Goal: Task Accomplishment & Management: Manage account settings

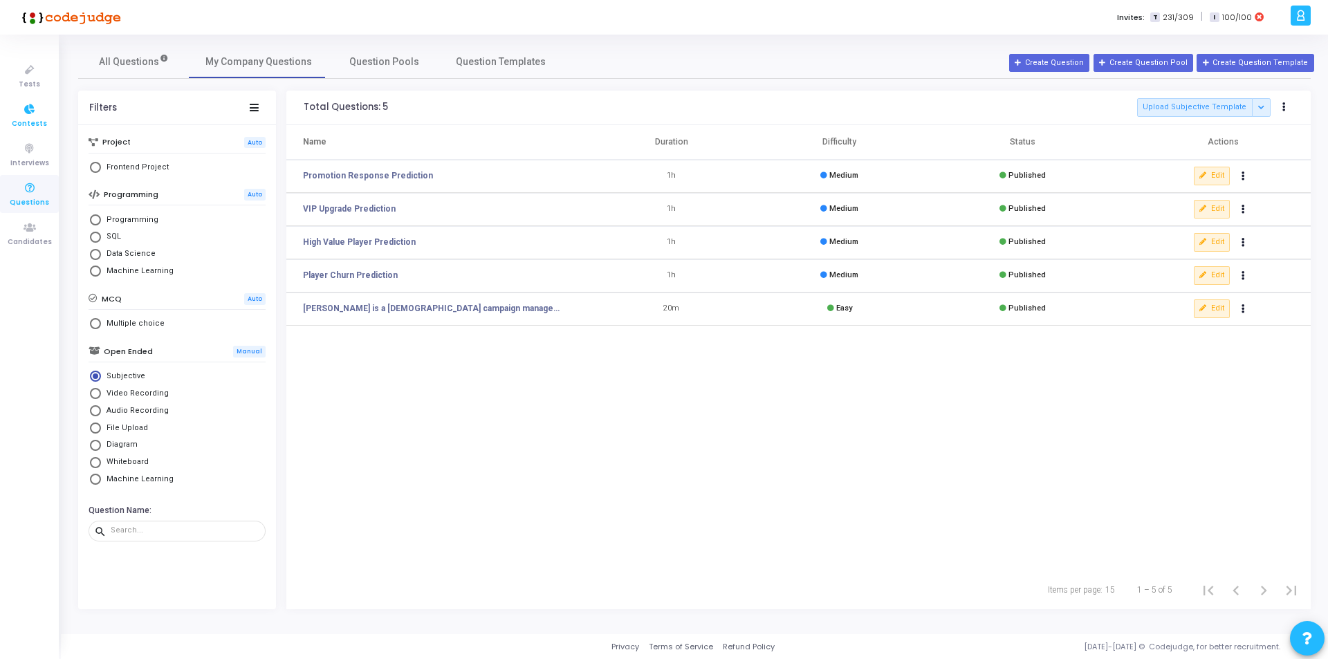
click at [21, 113] on icon at bounding box center [29, 109] width 29 height 17
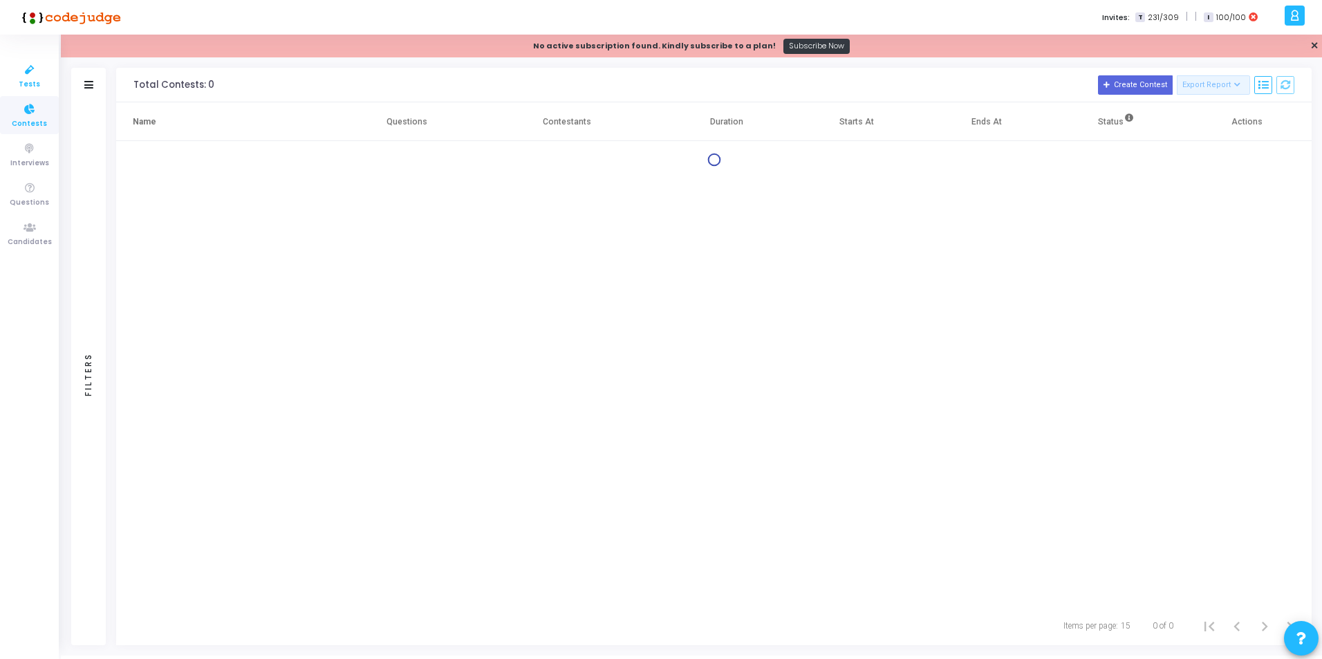
click at [24, 79] on span "Tests" at bounding box center [29, 85] width 21 height 12
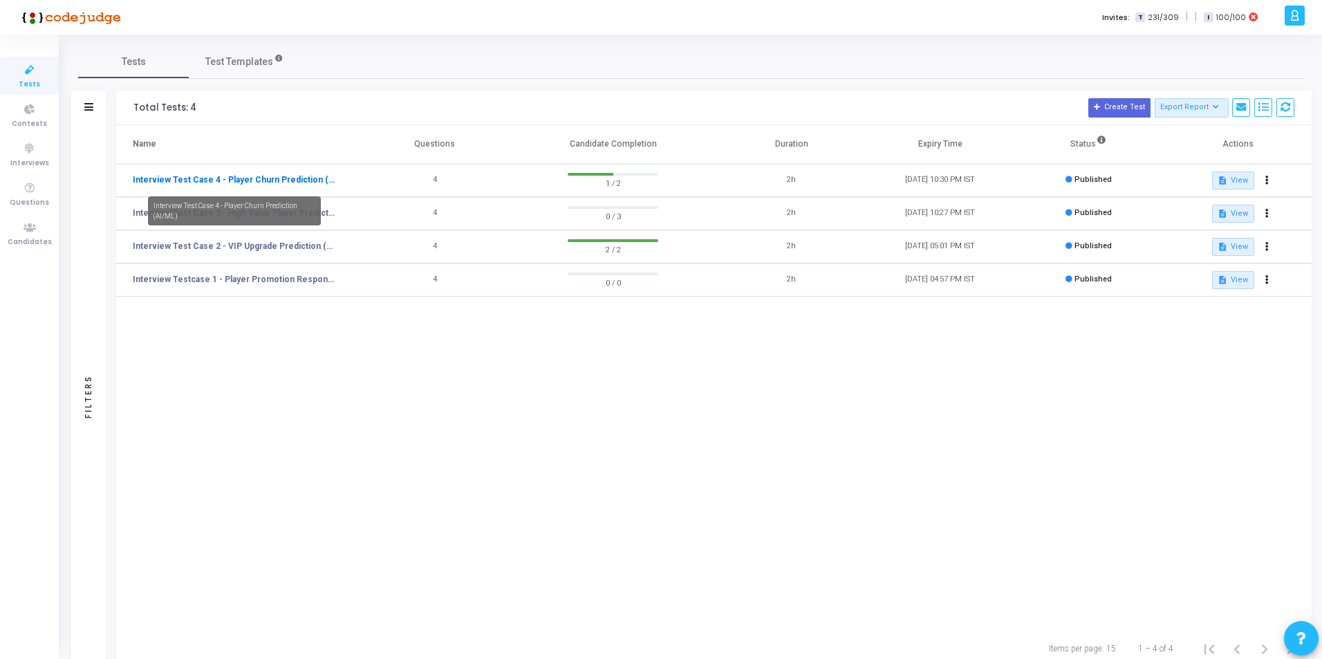
click at [228, 176] on link "Interview Test Case 4 - Player Churn Prediction (AI/ML)" at bounding box center [234, 180] width 203 height 12
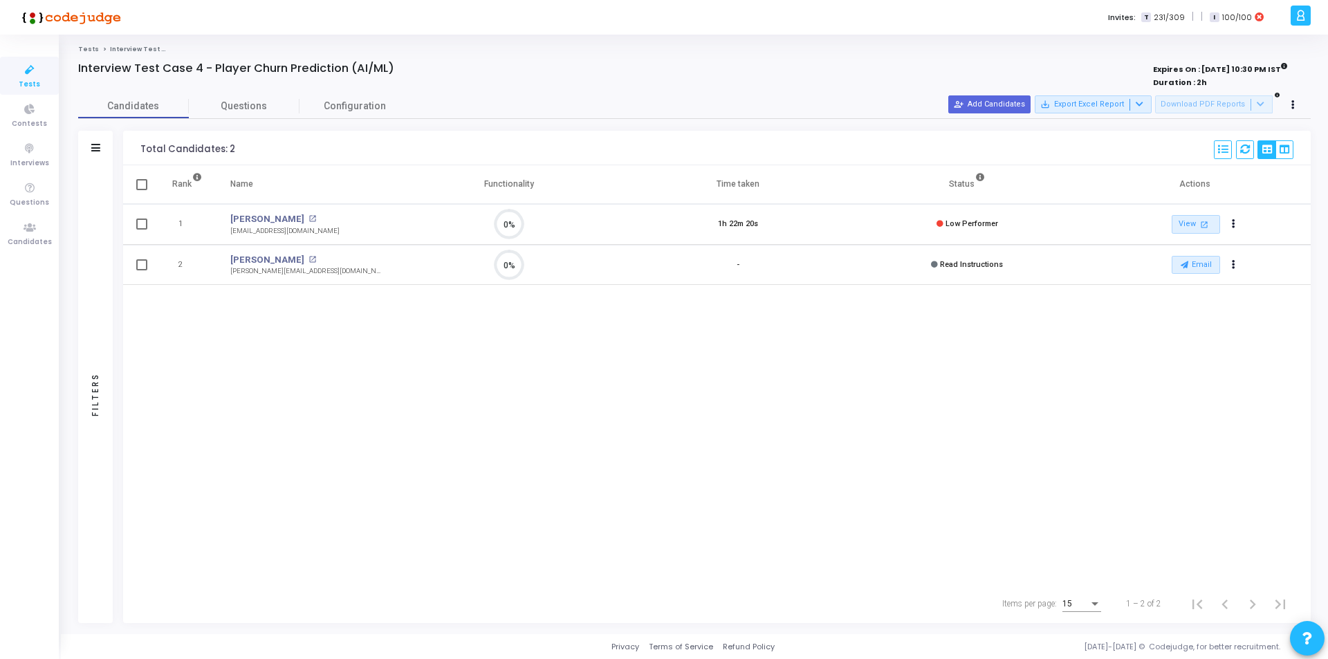
scroll to position [29, 35]
click at [1194, 229] on link "View open_in_new" at bounding box center [1196, 224] width 48 height 19
click at [251, 109] on span "Questions" at bounding box center [244, 106] width 111 height 15
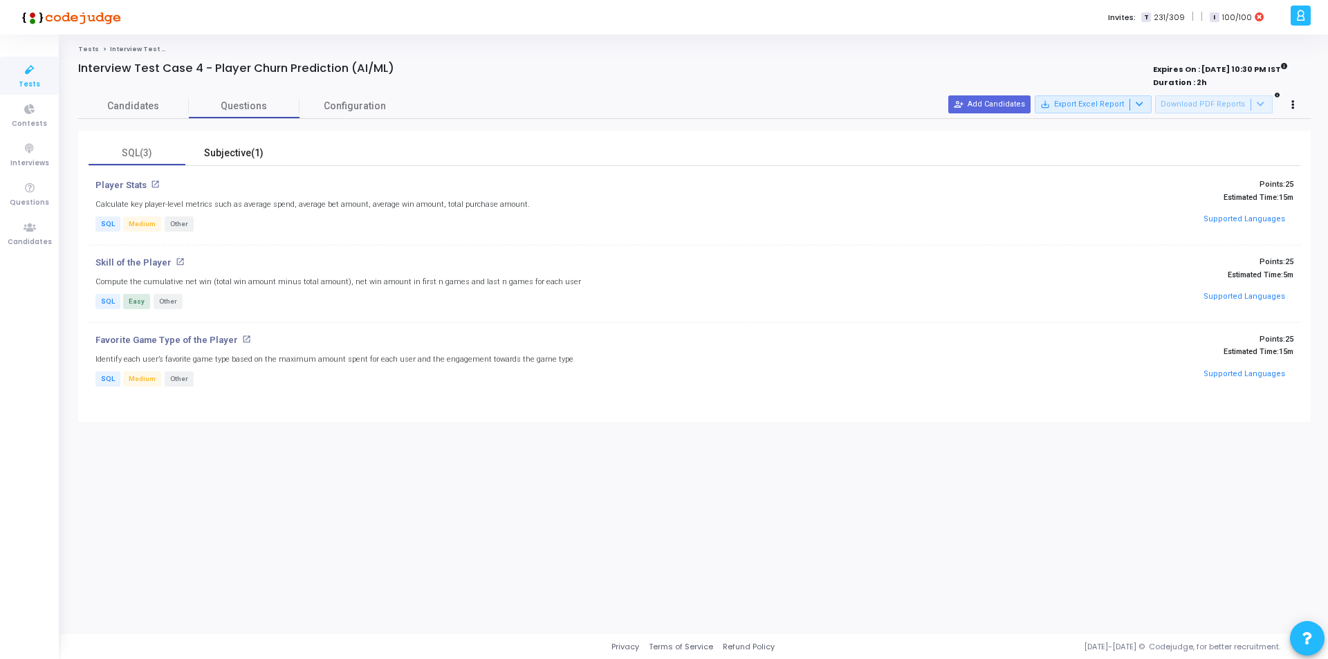
click at [224, 158] on div "Subjective(1)" at bounding box center [234, 153] width 80 height 15
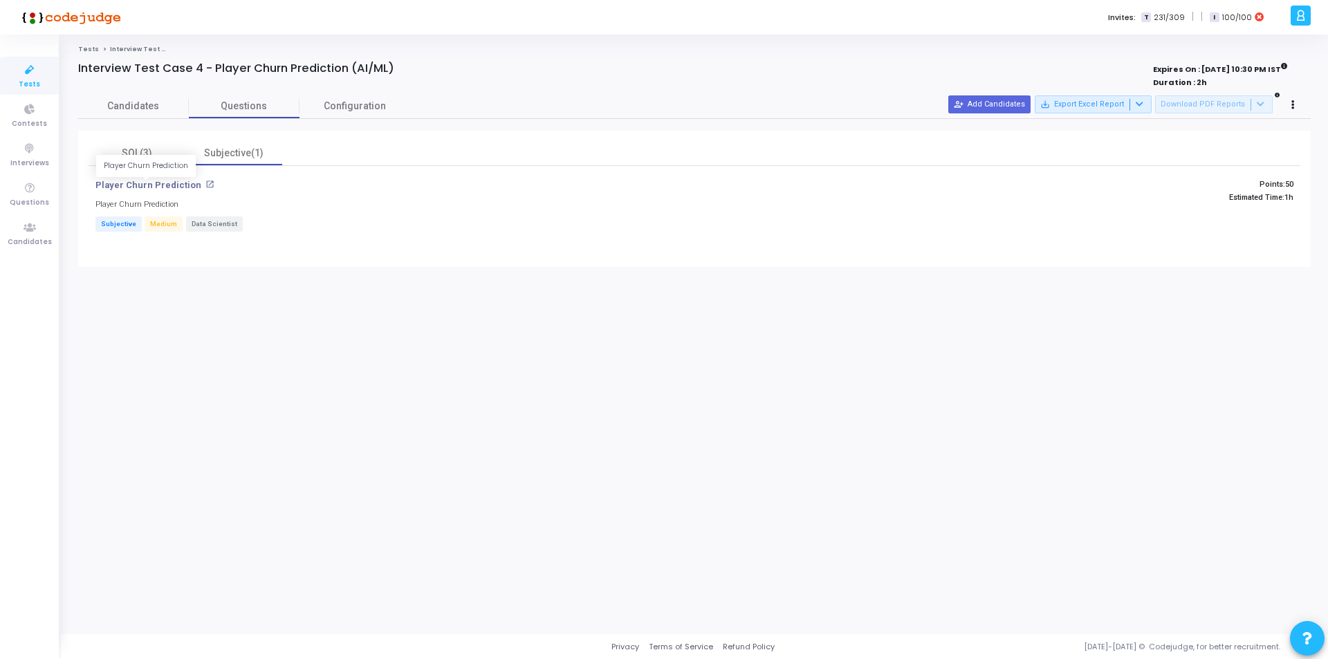
click at [149, 183] on p "Player Churn Prediction" at bounding box center [148, 185] width 106 height 11
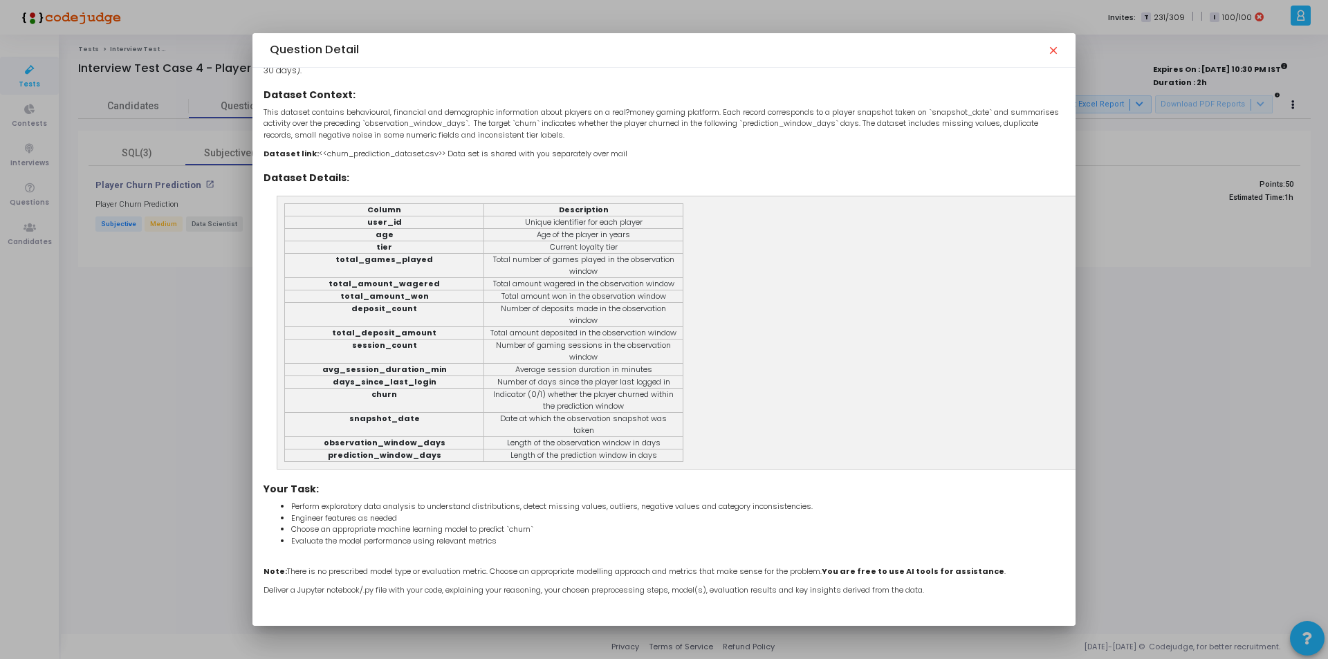
scroll to position [0, 0]
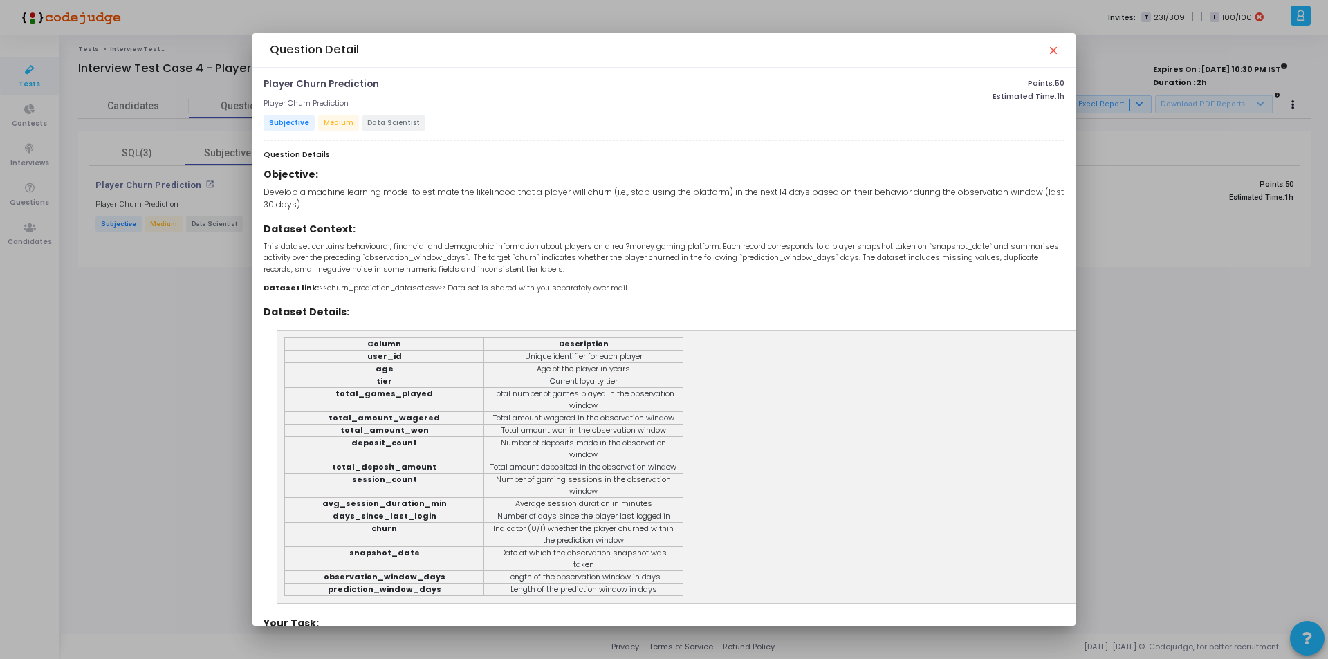
click at [1053, 49] on mat-icon "close" at bounding box center [1052, 49] width 11 height 11
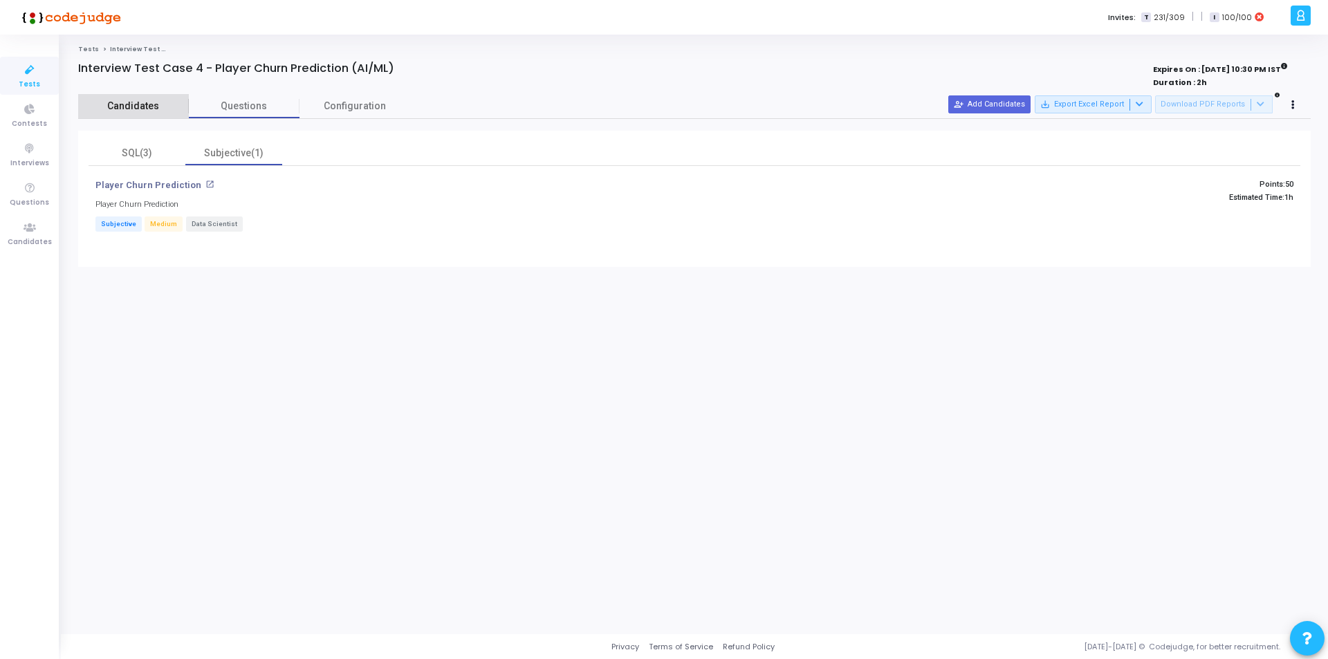
click at [129, 103] on span "Candidates" at bounding box center [133, 106] width 111 height 15
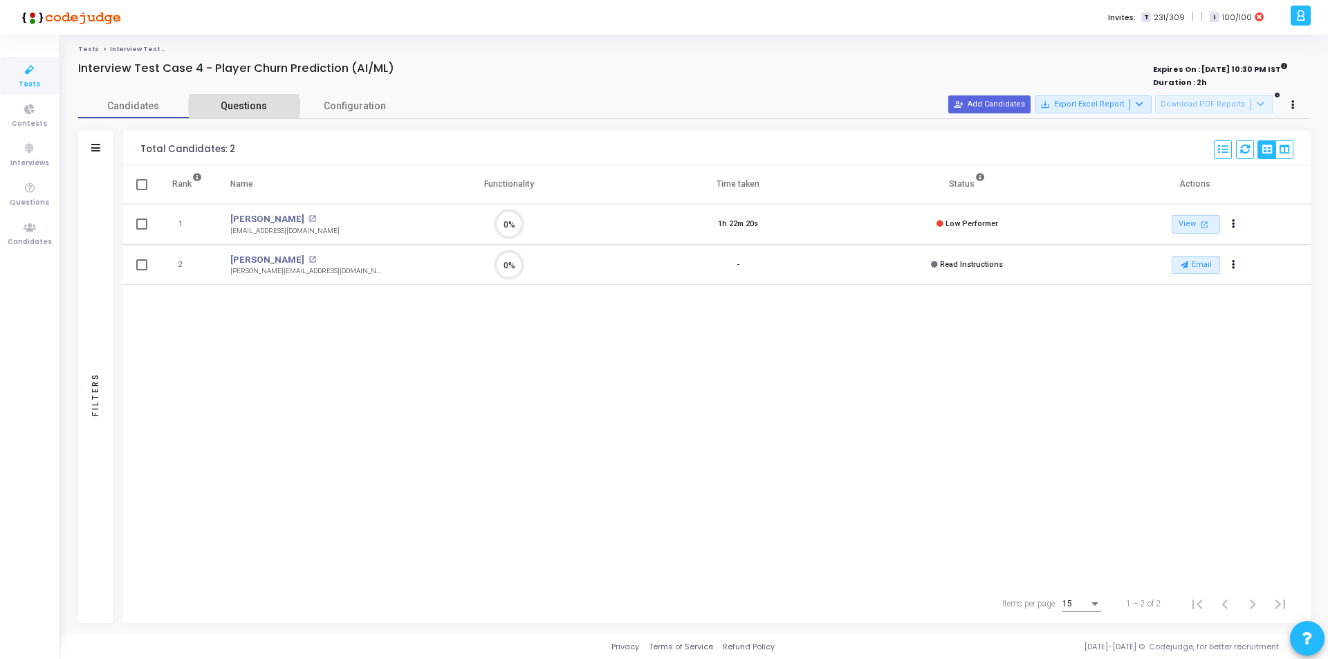
click at [234, 101] on span "Questions" at bounding box center [244, 106] width 111 height 15
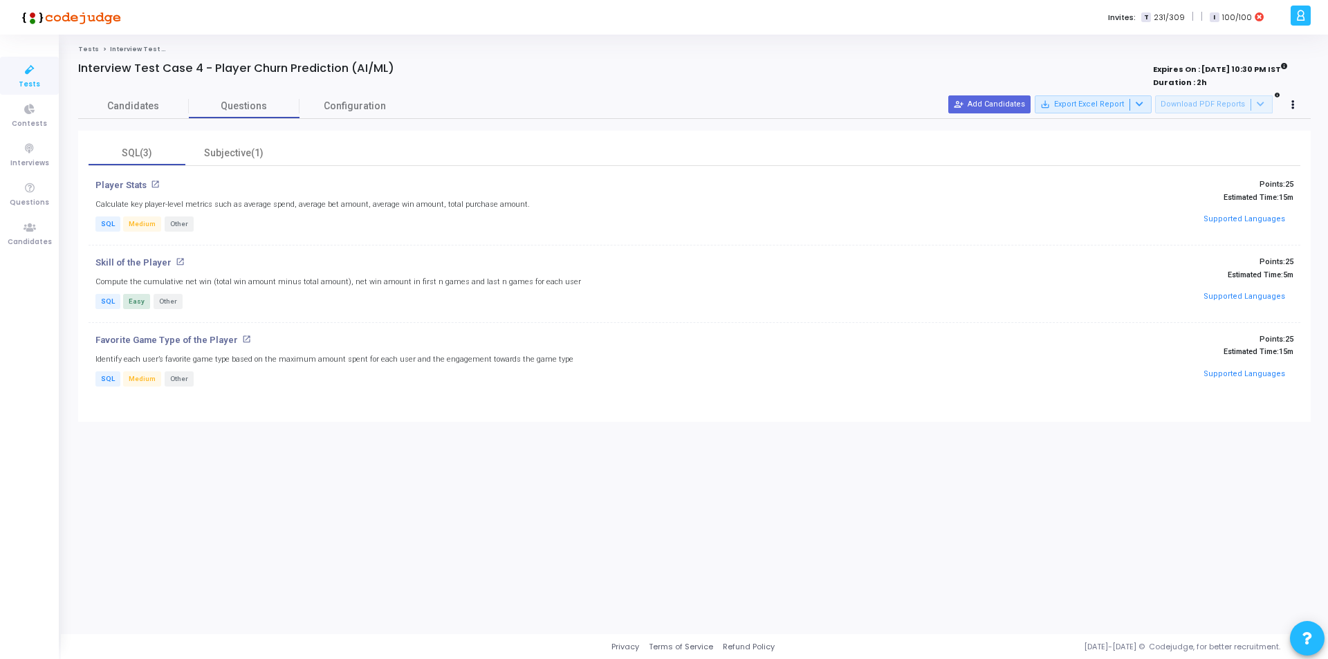
click at [313, 133] on div "SQL(3) Subjective(1) Player Stats open_in_new Calculate key player-level metric…" at bounding box center [694, 276] width 1232 height 291
click at [223, 150] on div "Subjective(1)" at bounding box center [234, 153] width 80 height 15
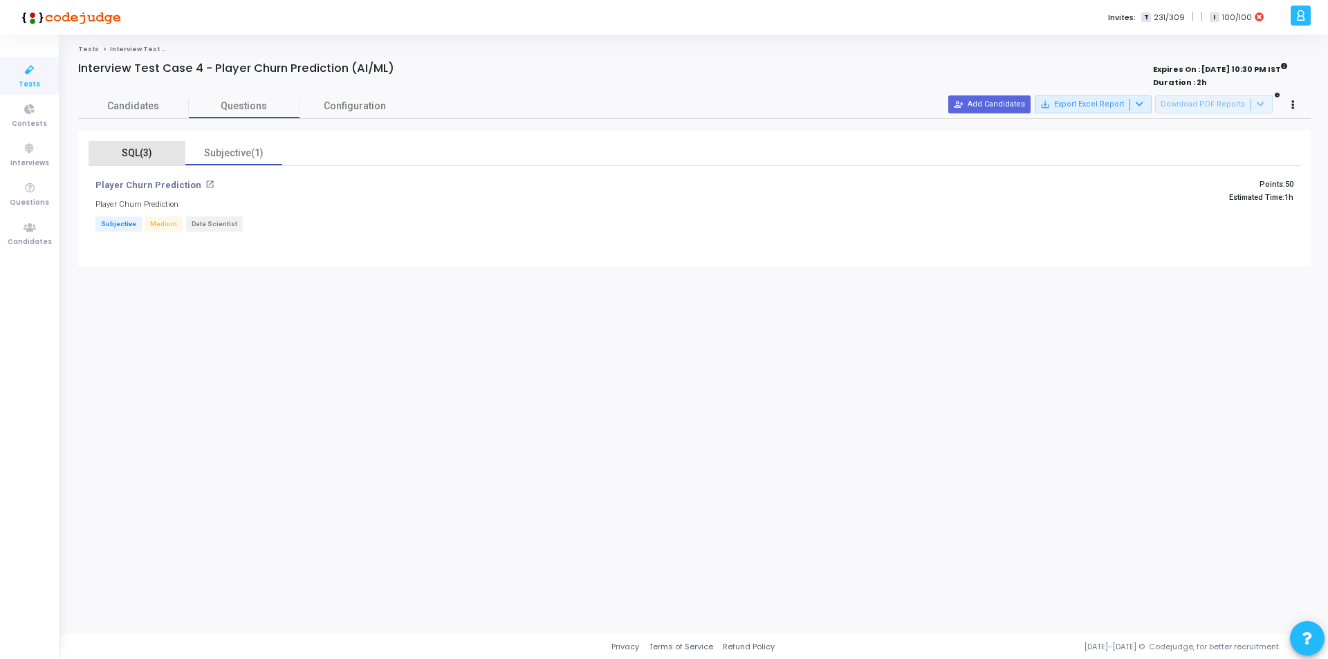
click at [151, 150] on div "SQL(3)" at bounding box center [137, 153] width 80 height 15
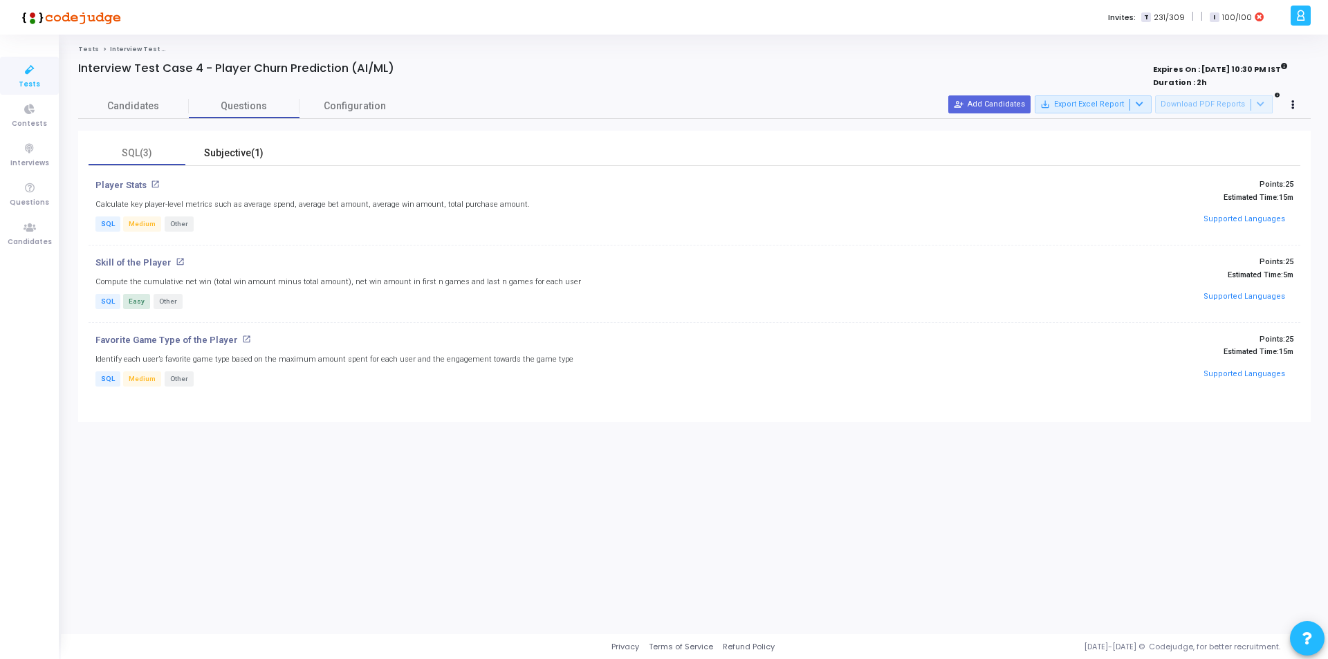
click at [224, 154] on div "Subjective(1)" at bounding box center [234, 153] width 80 height 15
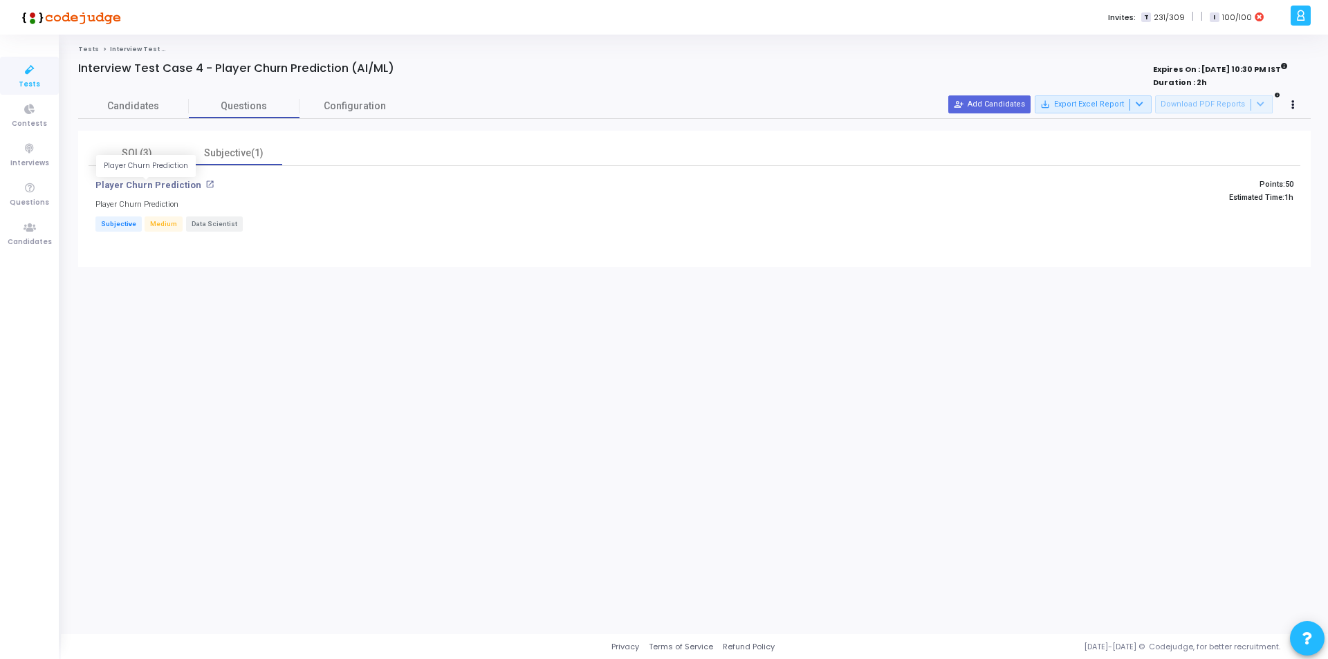
click at [167, 181] on p "Player Churn Prediction" at bounding box center [148, 185] width 106 height 11
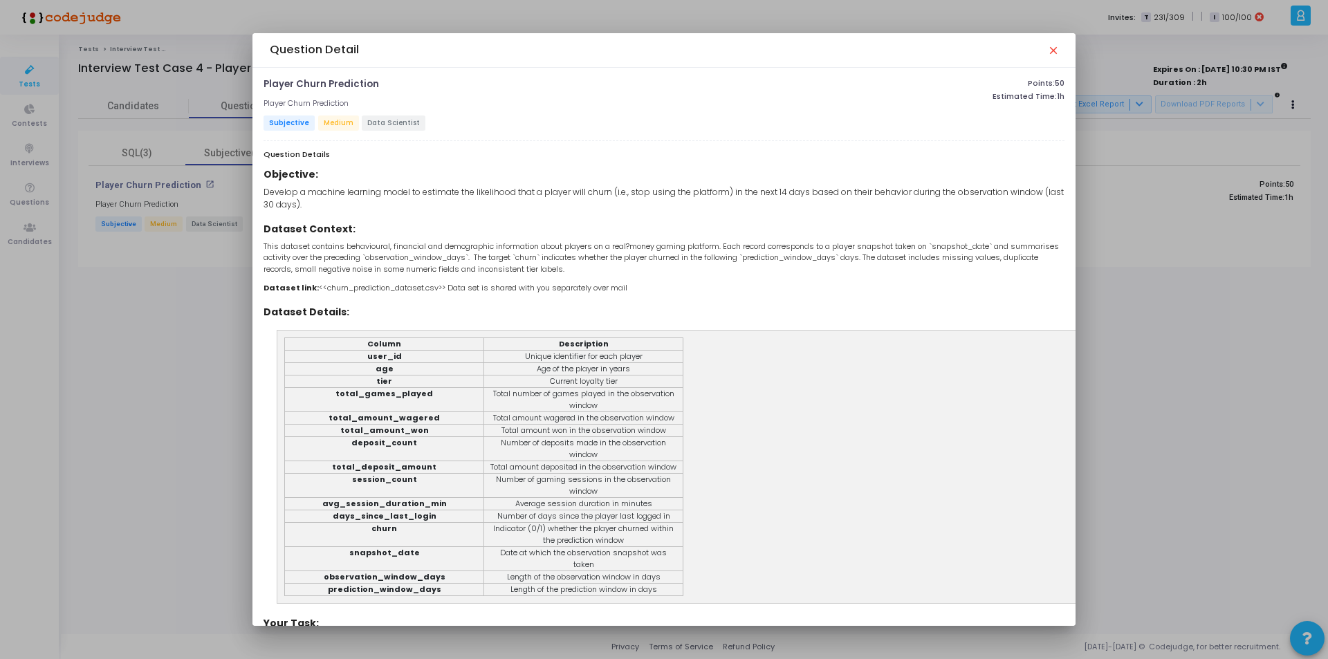
scroll to position [151, 0]
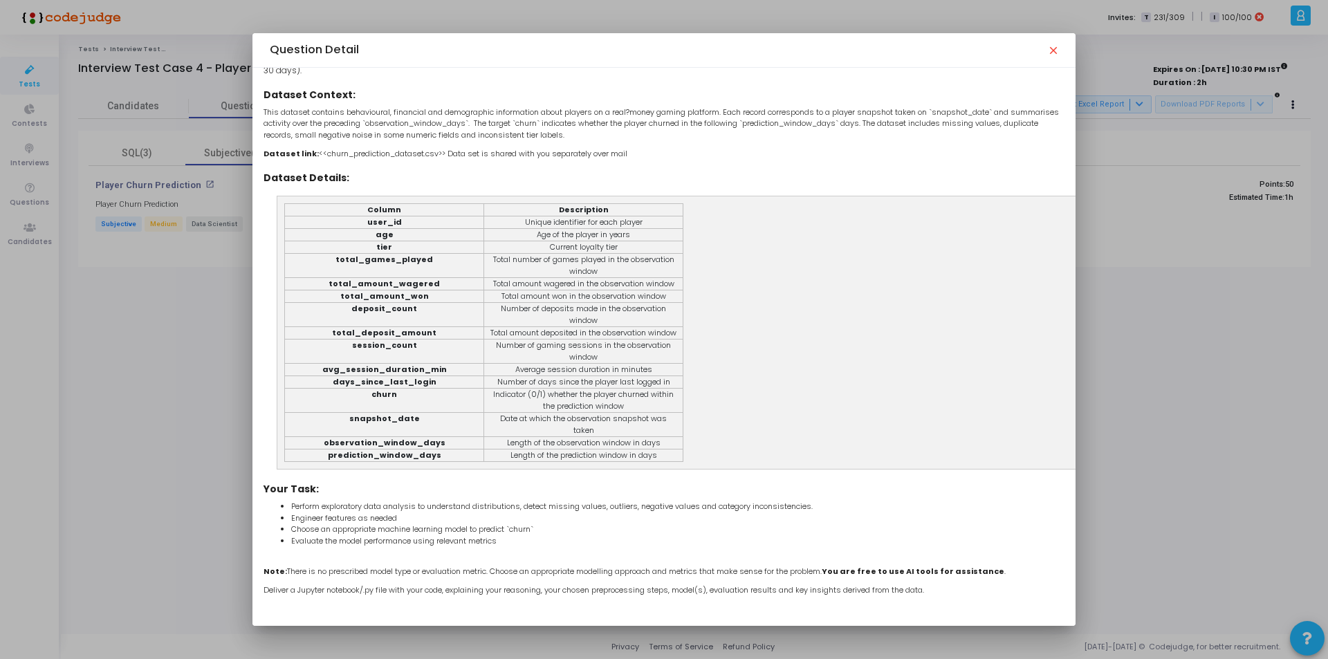
drag, startPoint x: 840, startPoint y: 566, endPoint x: 1000, endPoint y: 562, distance: 160.5
click at [1013, 567] on p "Note: There is no prescribed model type or evaluation metric. Choose an appropr…" at bounding box center [664, 565] width 800 height 23
click at [1001, 563] on p "Note: There is no prescribed model type or evaluation metric. Choose an appropr…" at bounding box center [664, 565] width 800 height 23
click at [1031, 542] on div "Objective: Develop a machine learning model to estimate the likelihood that a p…" at bounding box center [664, 313] width 800 height 566
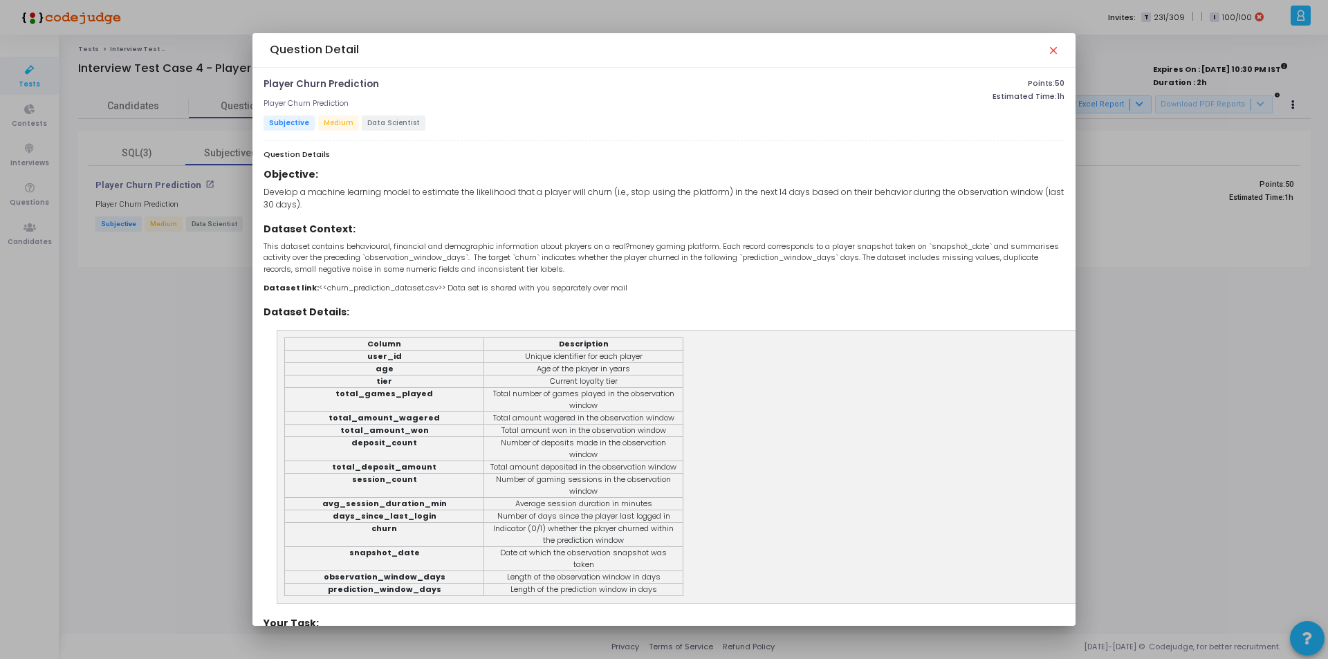
click at [1057, 45] on div "Question Detail close" at bounding box center [663, 50] width 823 height 35
click at [1053, 47] on mat-icon "close" at bounding box center [1052, 49] width 11 height 11
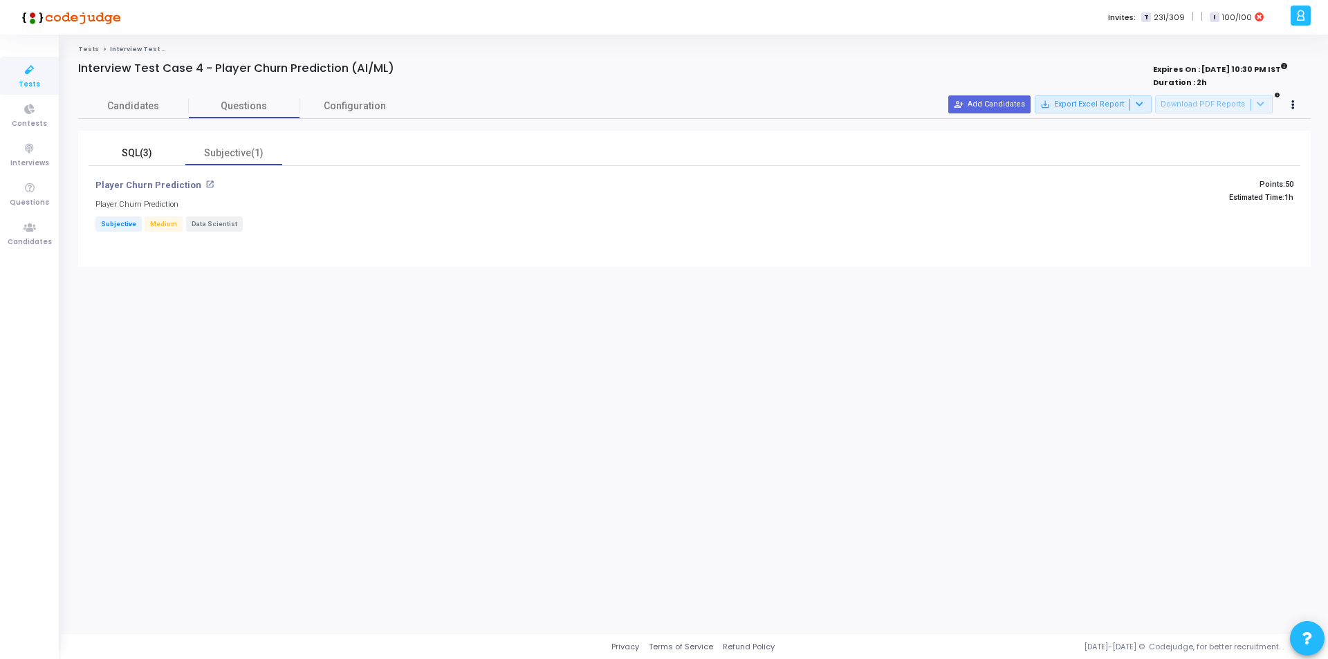
click at [132, 150] on div "SQL(3)" at bounding box center [137, 153] width 80 height 15
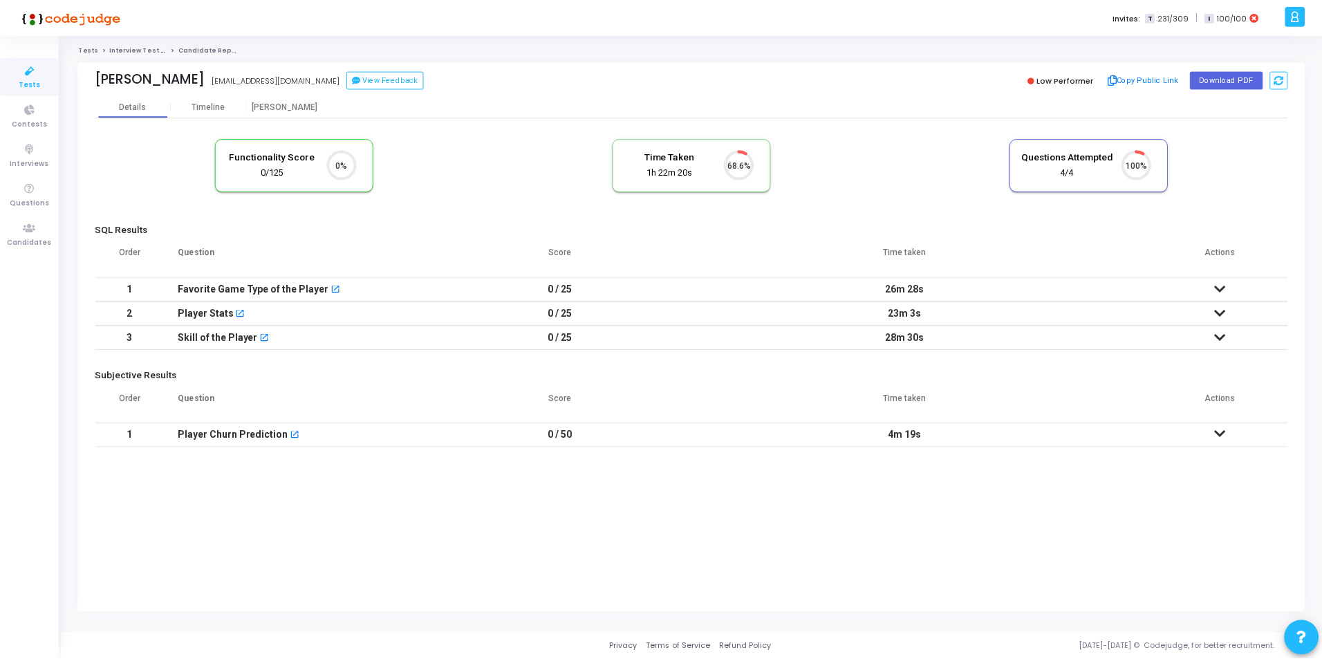
scroll to position [29, 35]
click at [1217, 432] on td at bounding box center [1224, 435] width 137 height 24
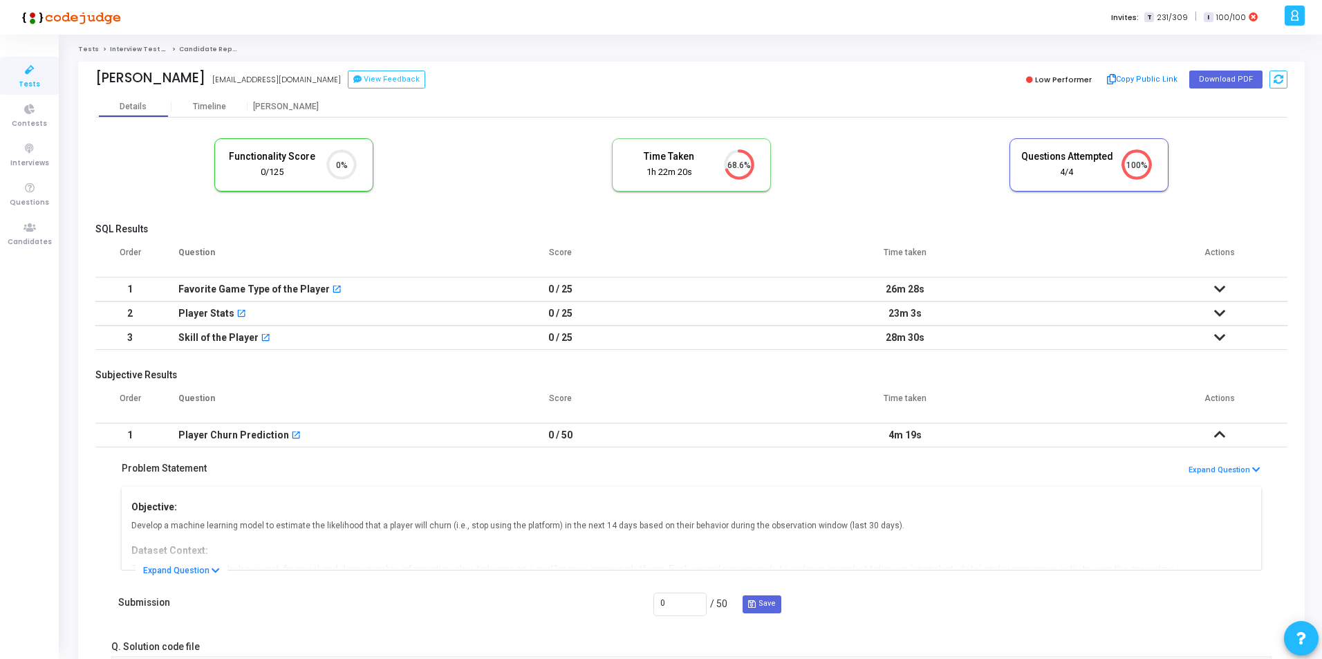
scroll to position [129, 0]
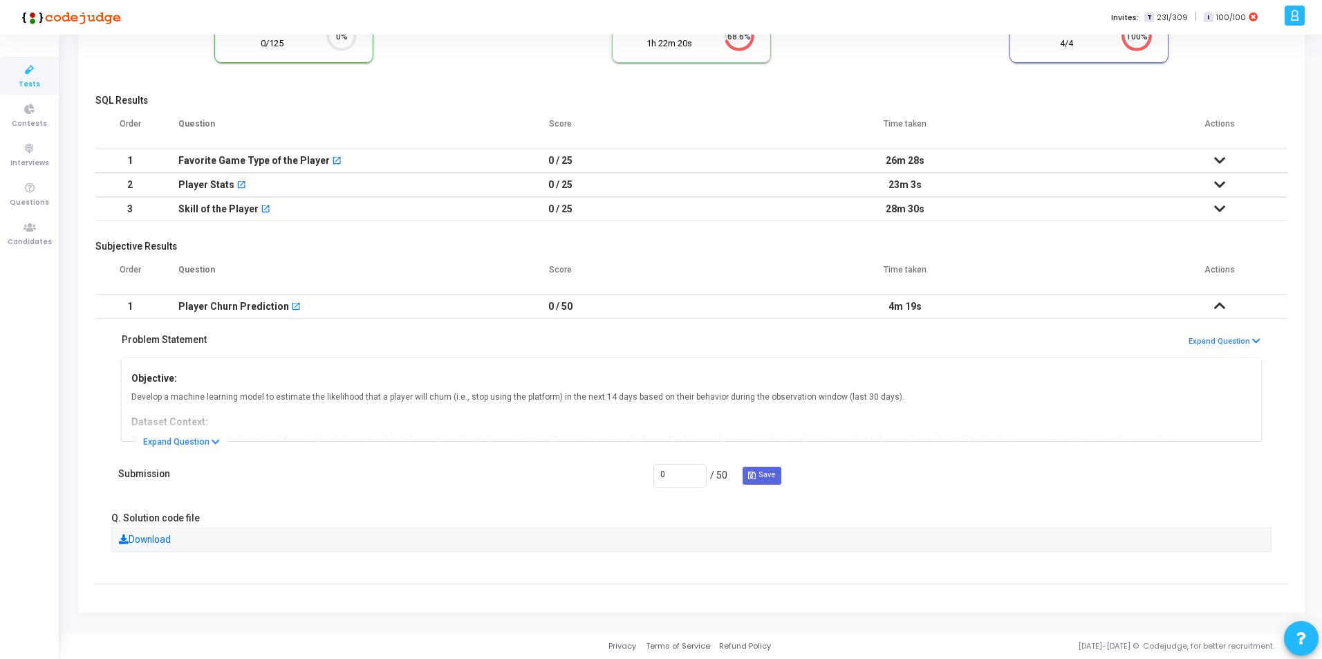
click at [154, 539] on link "Download" at bounding box center [145, 539] width 52 height 11
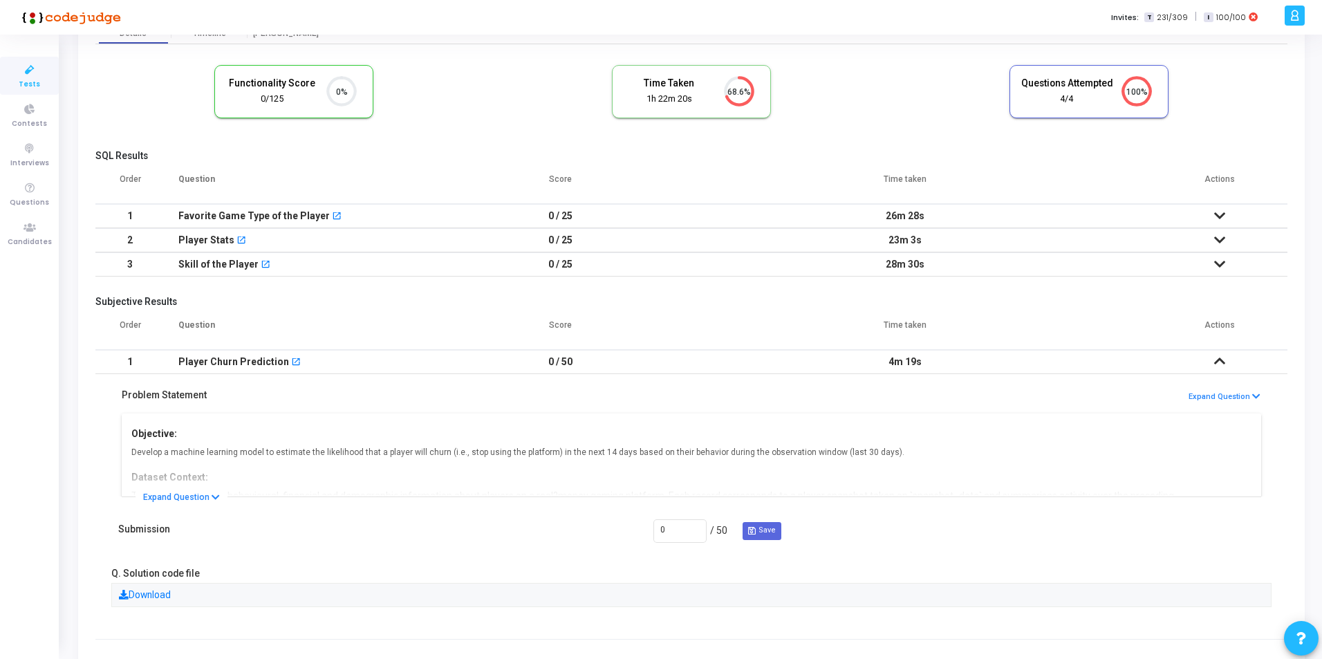
scroll to position [73, 0]
click at [1219, 213] on icon at bounding box center [1220, 217] width 11 height 10
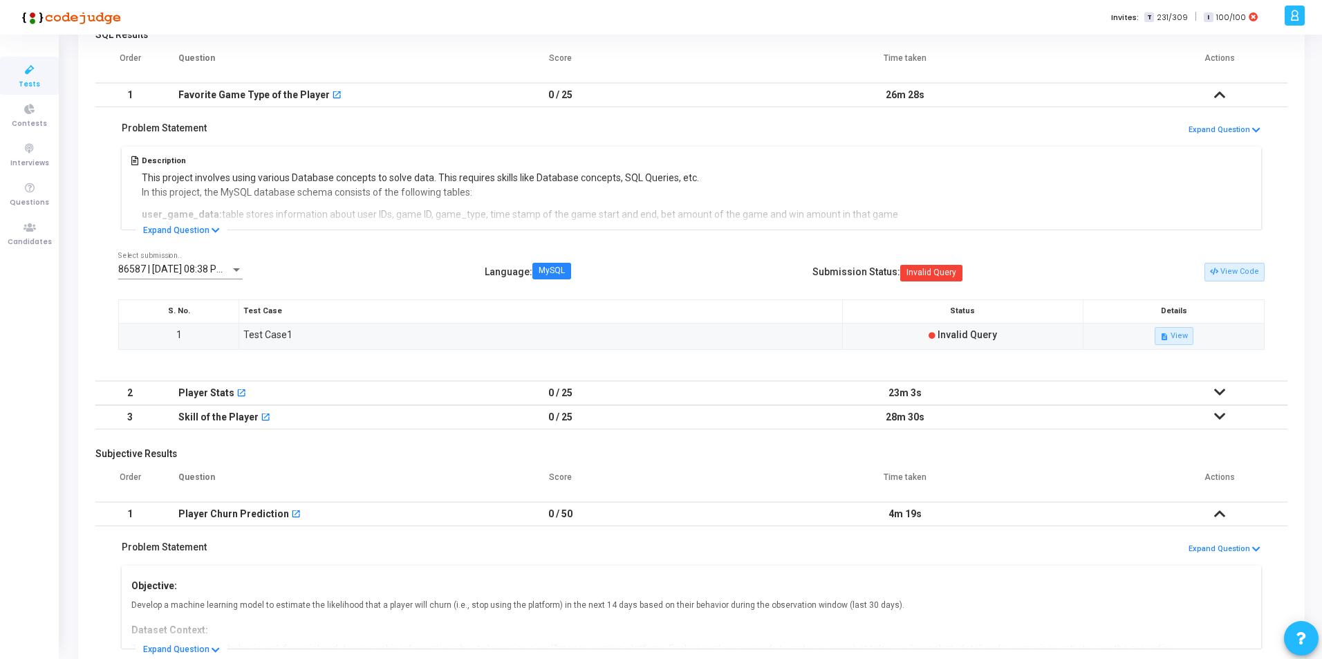
scroll to position [195, 0]
click at [1221, 393] on icon at bounding box center [1220, 392] width 11 height 10
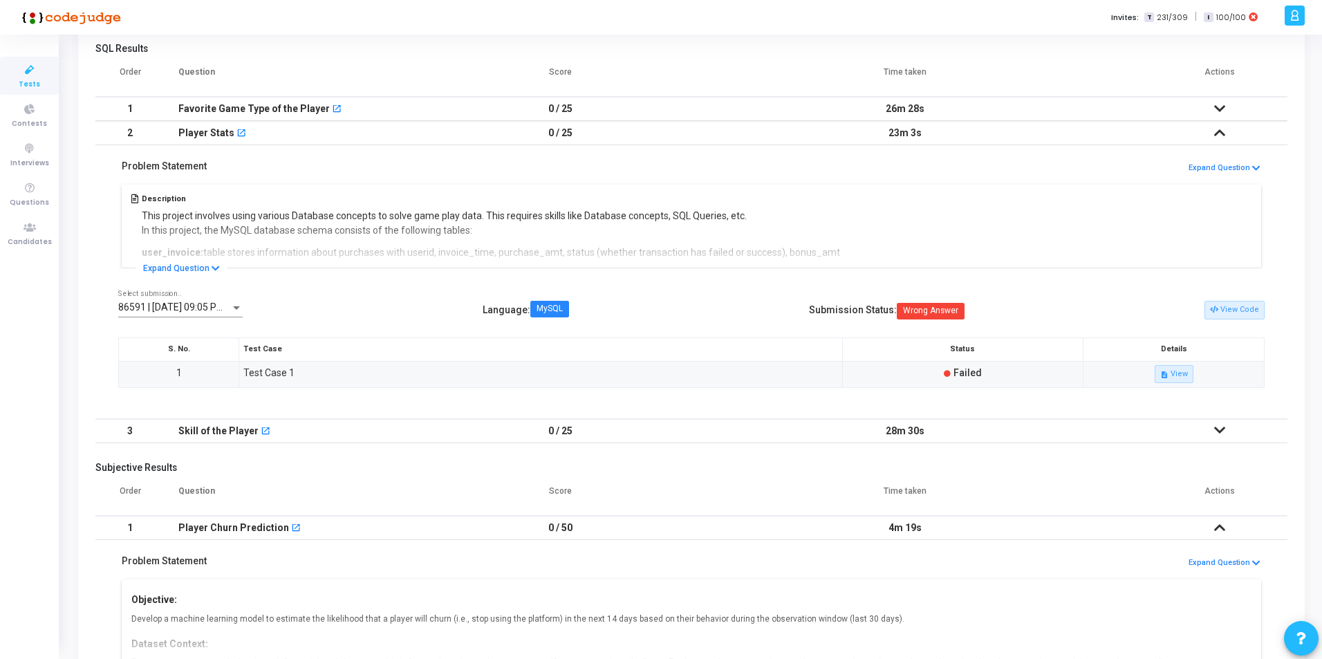
scroll to position [185, 0]
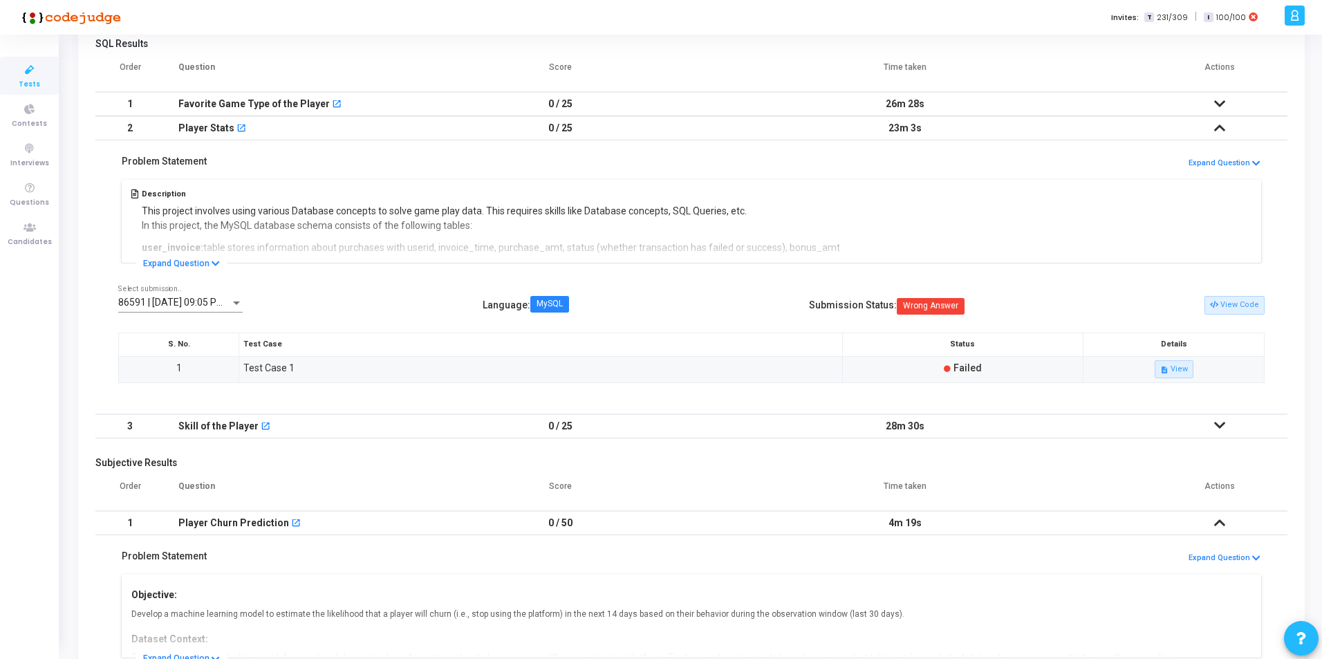
click at [1217, 427] on icon at bounding box center [1220, 426] width 11 height 10
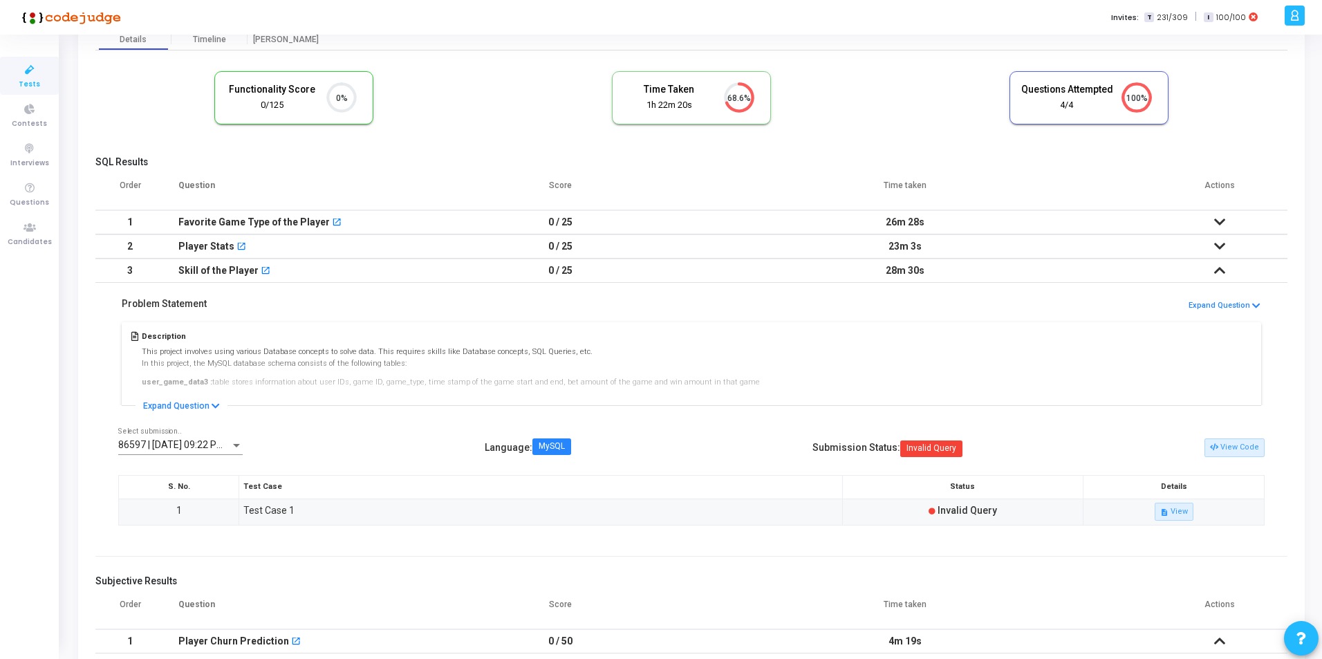
scroll to position [68, 0]
click at [1177, 511] on button "description View" at bounding box center [1174, 511] width 39 height 18
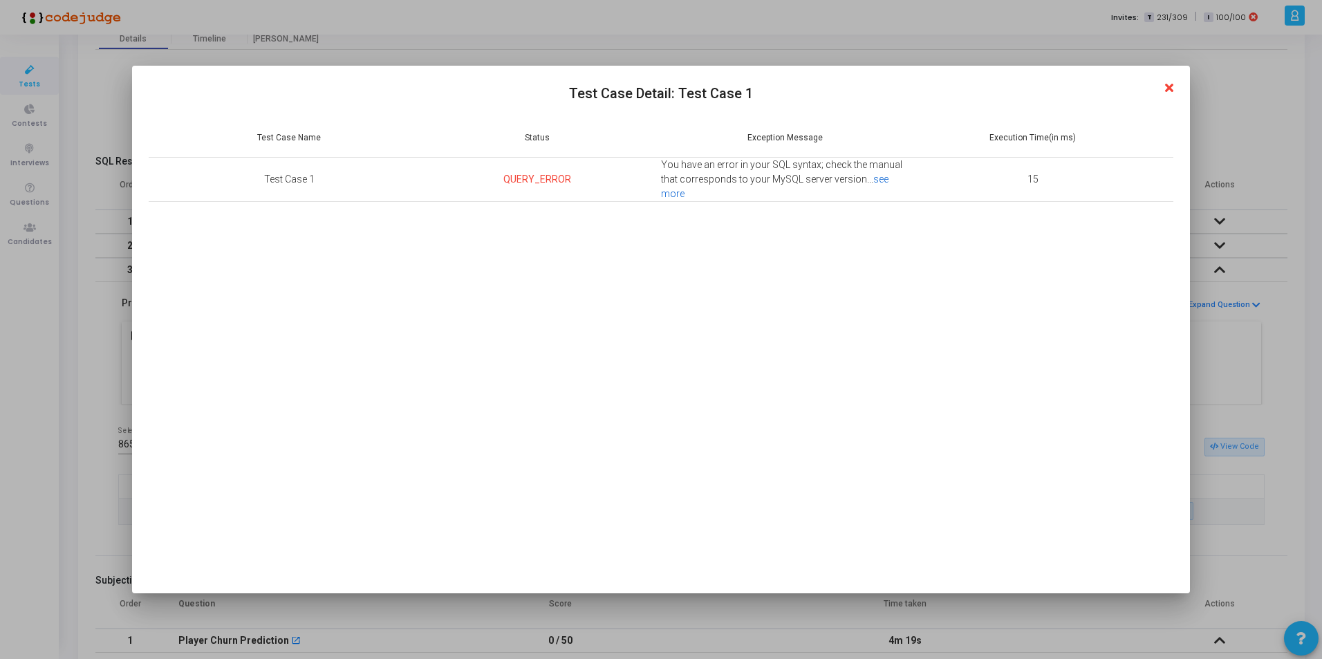
click at [887, 181] on link "see more" at bounding box center [775, 187] width 228 height 26
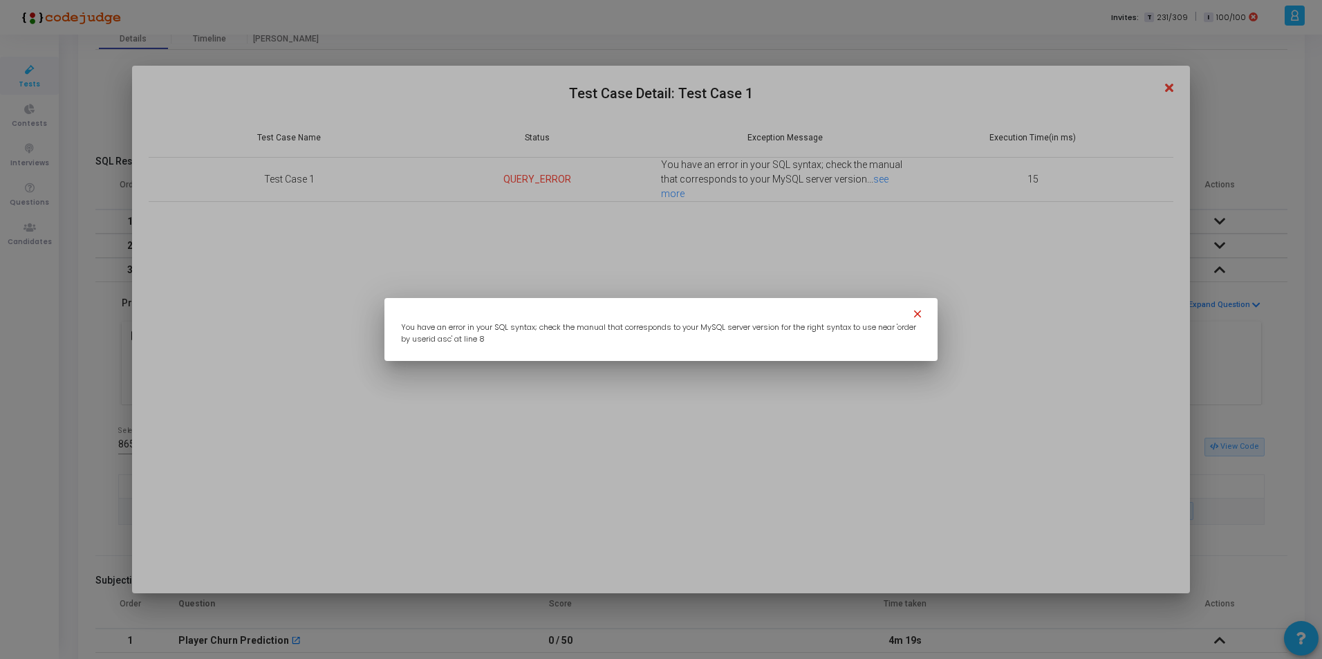
click at [915, 314] on mat-icon "close" at bounding box center [920, 316] width 17 height 17
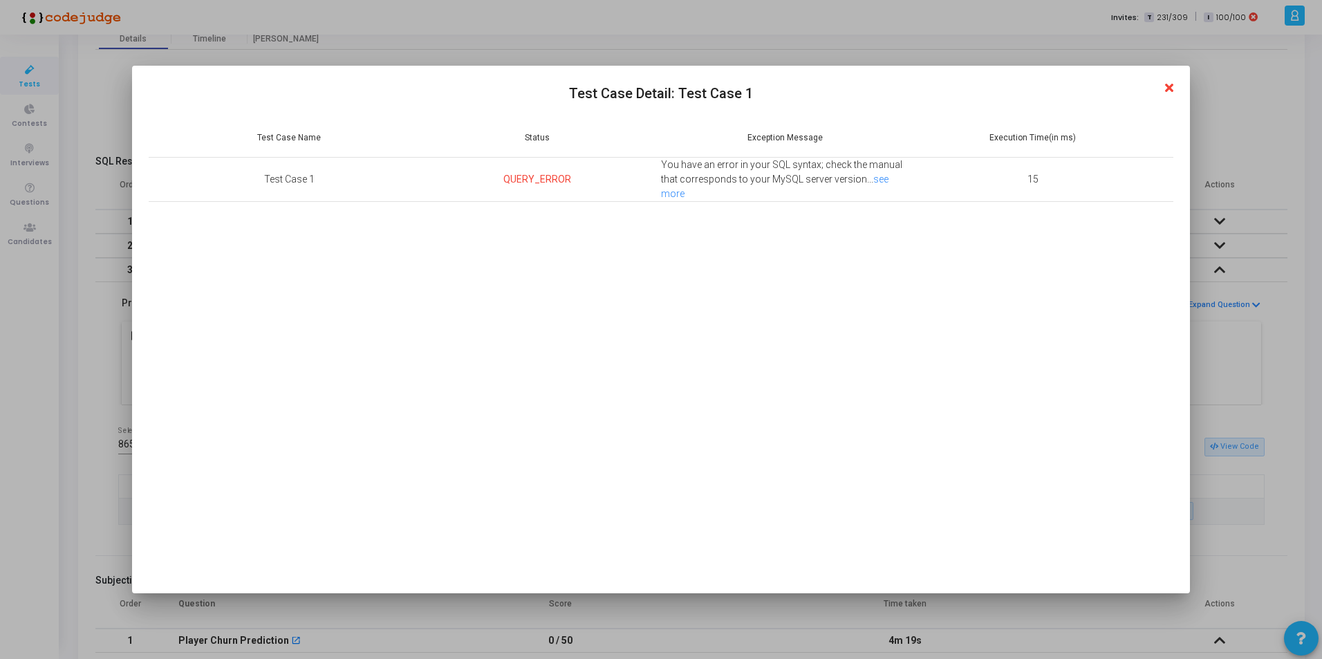
click at [1164, 90] on h2 "Test Case Detail: Test Case 1" at bounding box center [661, 93] width 1025 height 22
click at [1174, 87] on icon at bounding box center [1169, 88] width 8 height 12
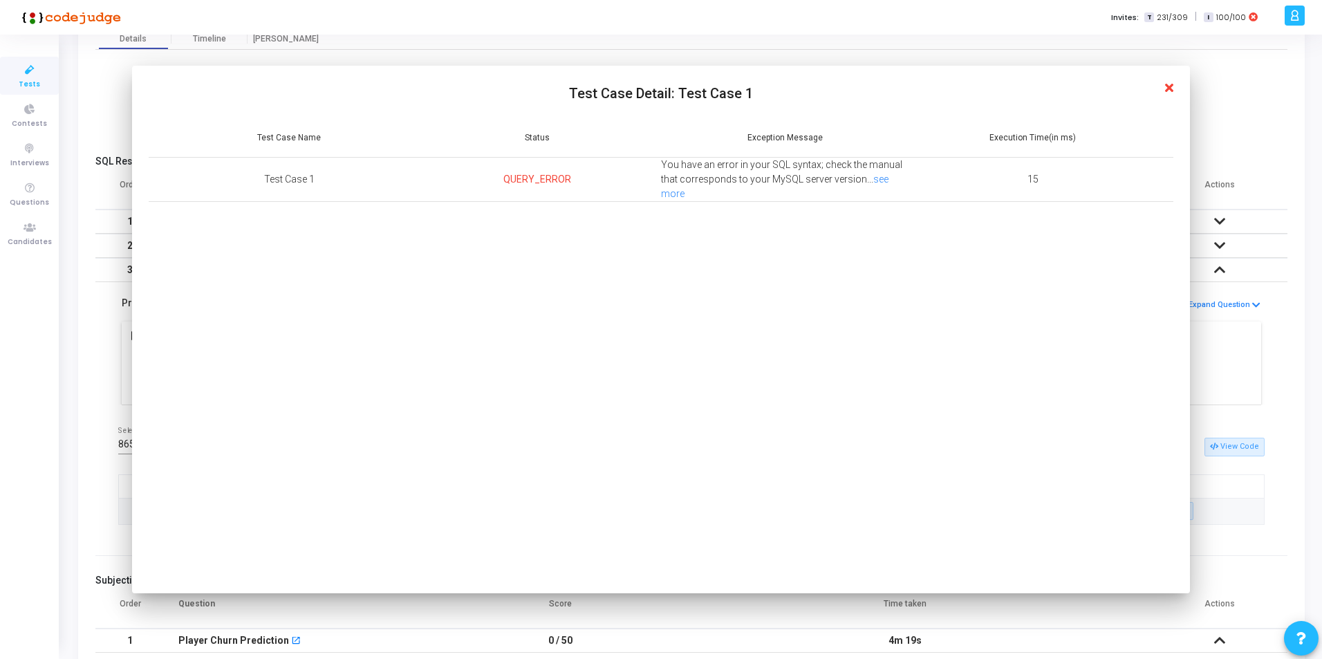
scroll to position [68, 0]
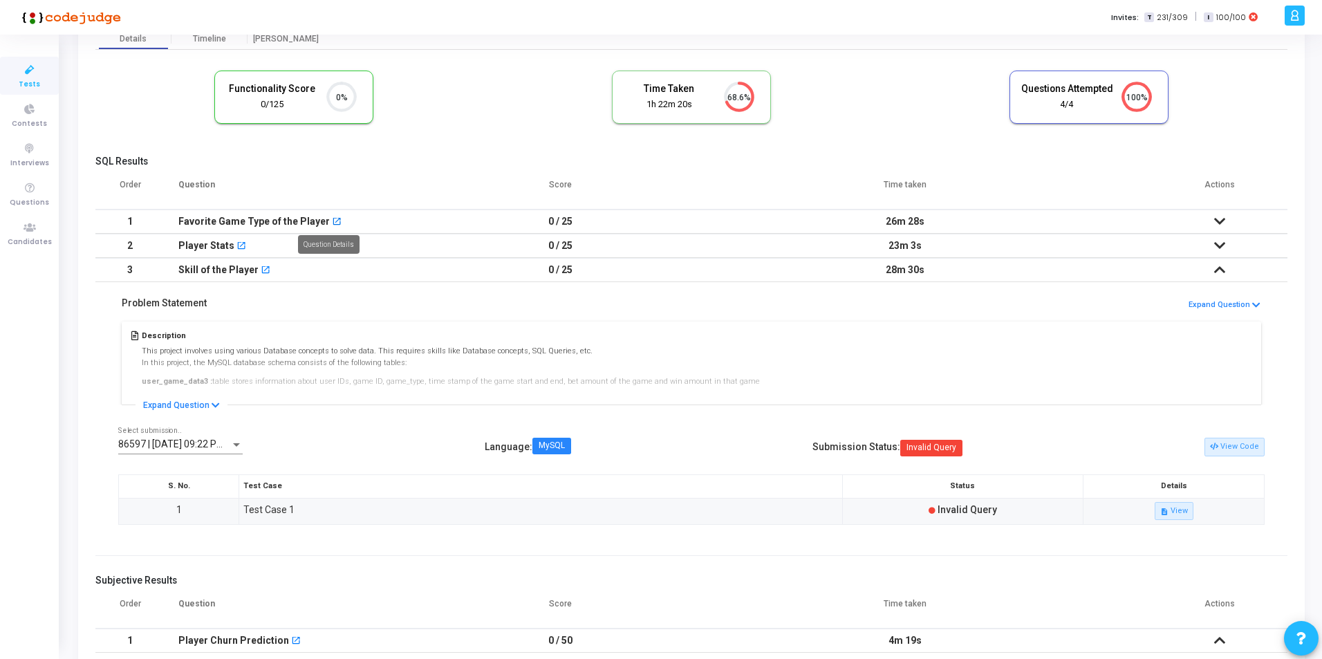
click at [332, 219] on mat-icon "open_in_new" at bounding box center [337, 223] width 10 height 10
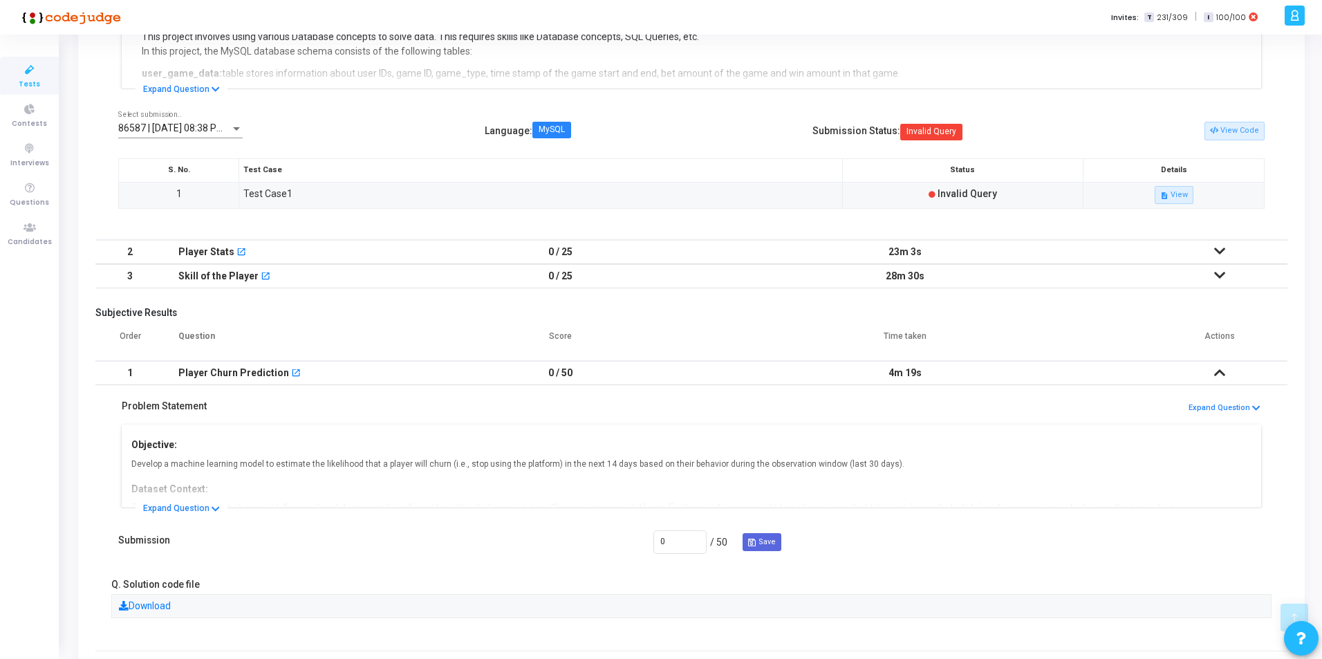
scroll to position [336, 0]
click at [1174, 194] on button "description View" at bounding box center [1174, 194] width 39 height 18
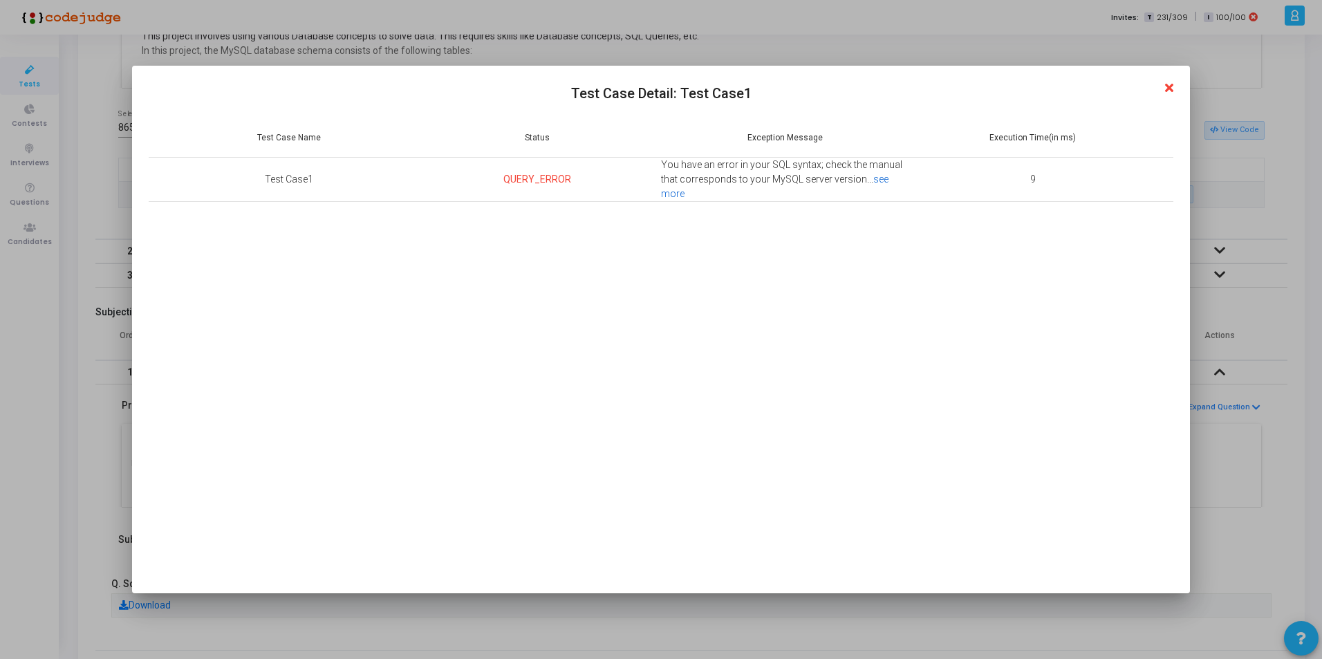
click at [879, 181] on link "see more" at bounding box center [775, 187] width 228 height 26
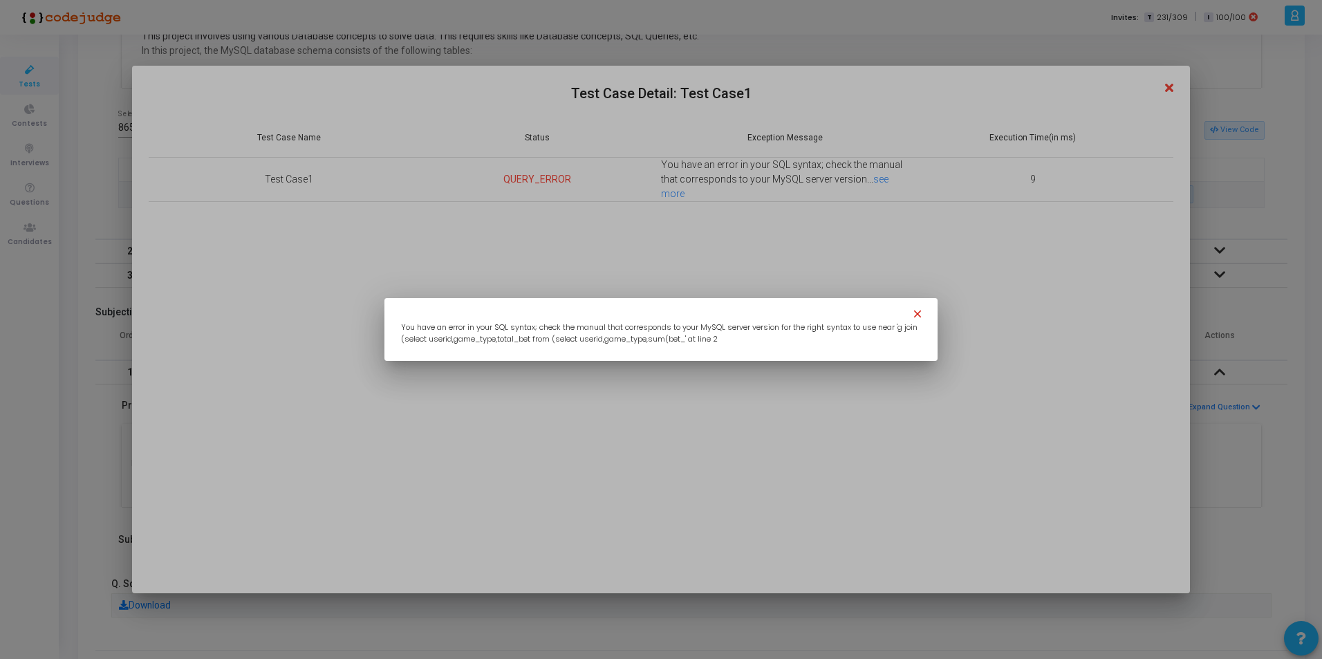
click at [916, 314] on mat-icon "close" at bounding box center [920, 316] width 17 height 17
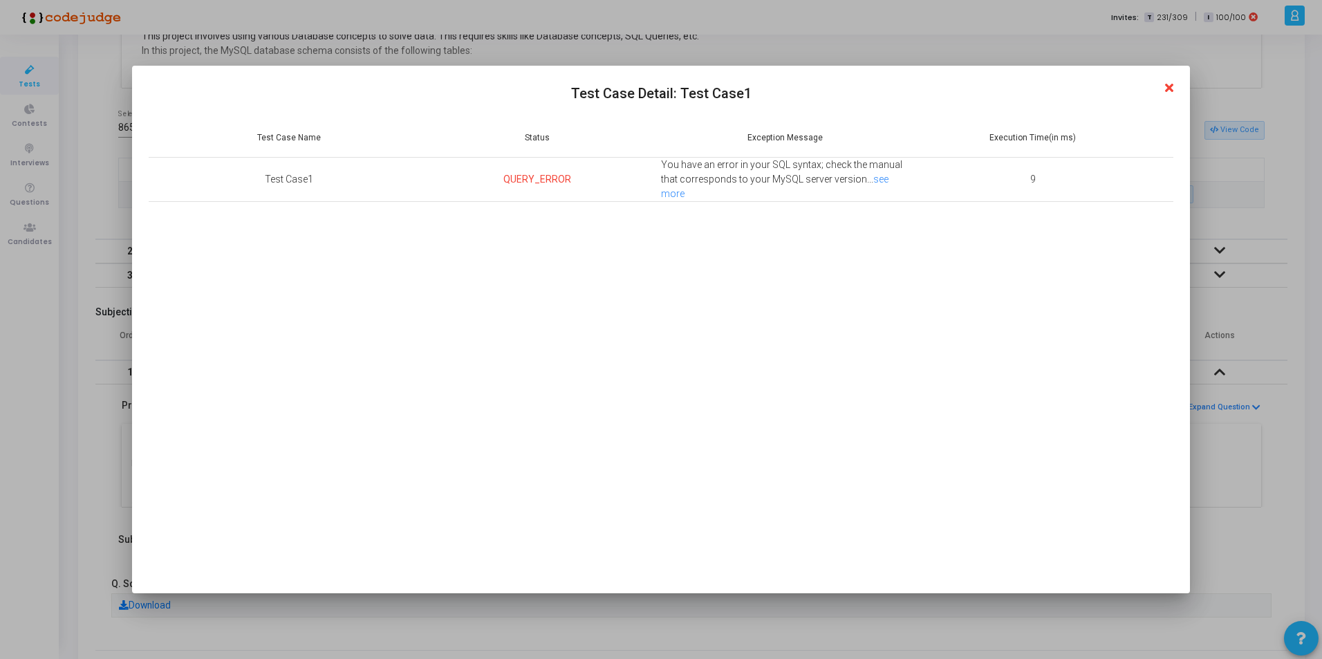
click at [1172, 86] on icon at bounding box center [1169, 88] width 8 height 12
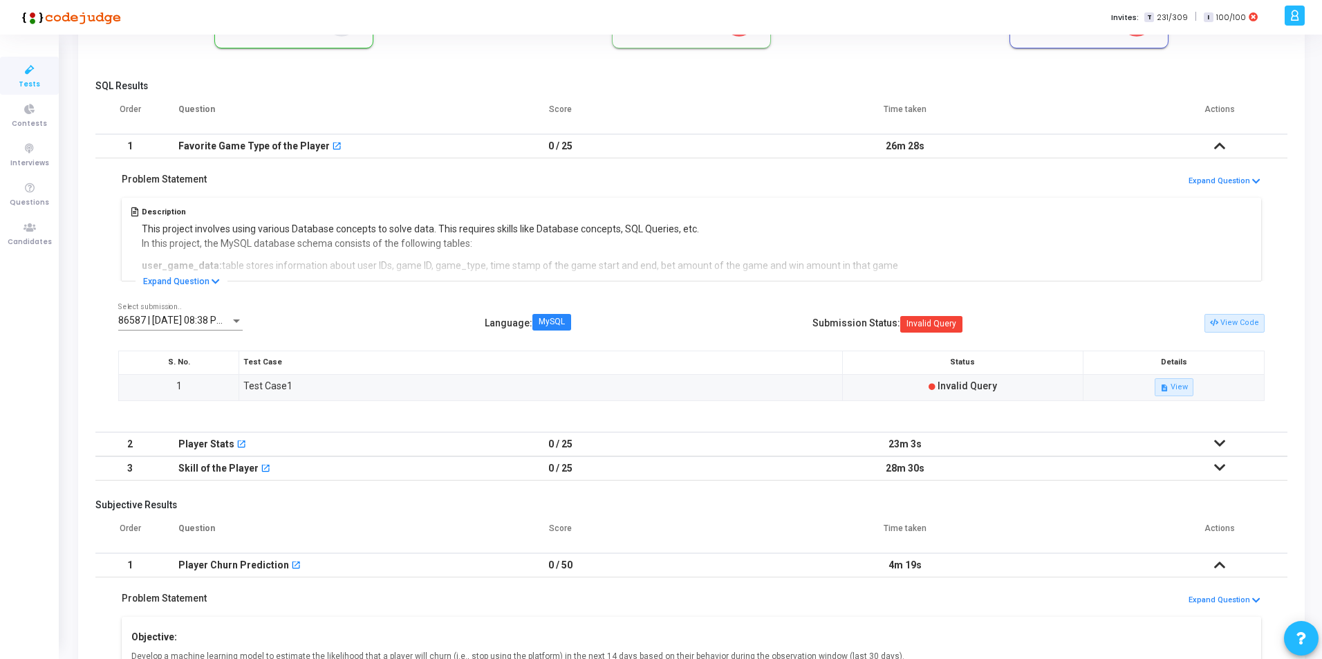
scroll to position [142, 0]
drag, startPoint x: 883, startPoint y: 144, endPoint x: 928, endPoint y: 147, distance: 45.7
click at [916, 146] on td "26m 28s" at bounding box center [905, 147] width 494 height 24
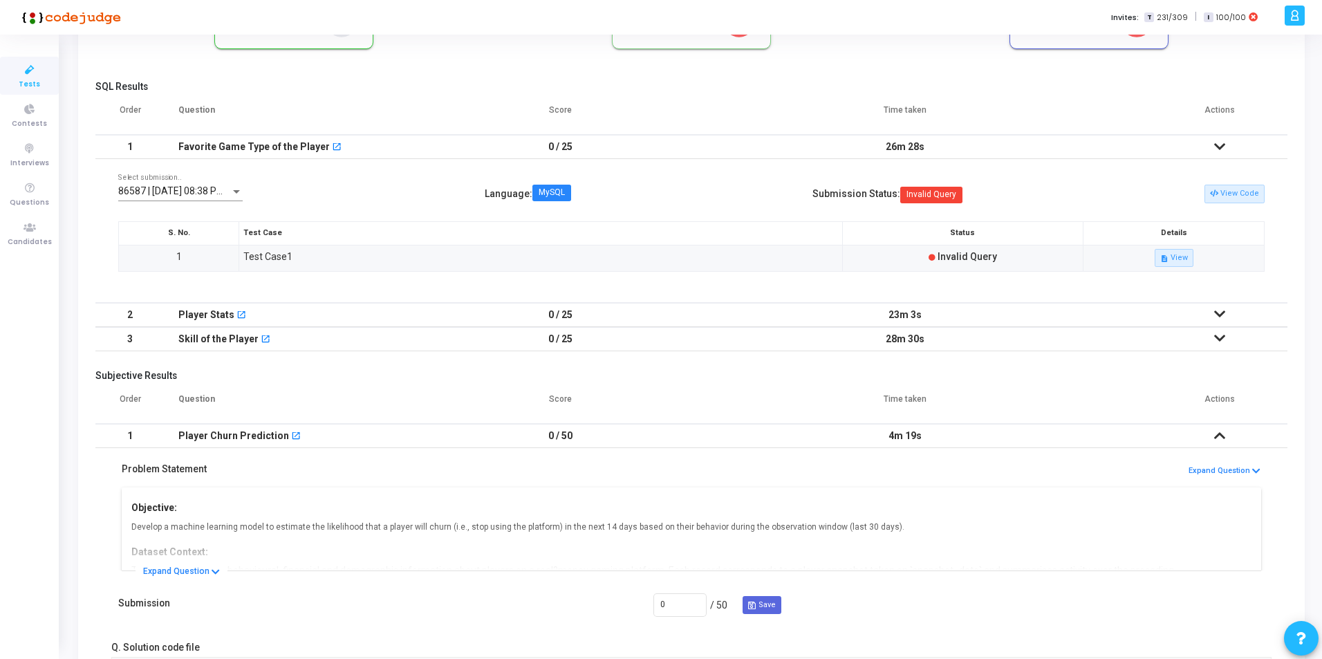
scroll to position [129, 0]
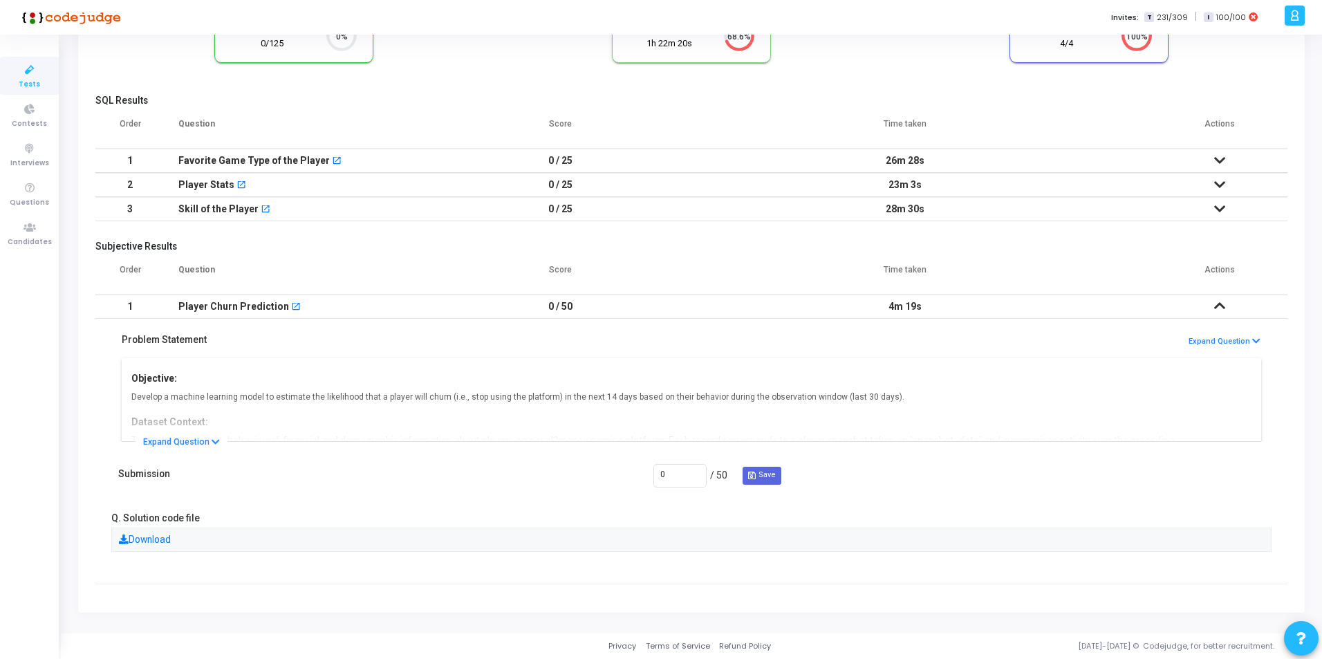
drag, startPoint x: 884, startPoint y: 210, endPoint x: 939, endPoint y: 208, distance: 54.7
click at [939, 208] on td "28m 30s" at bounding box center [905, 209] width 494 height 24
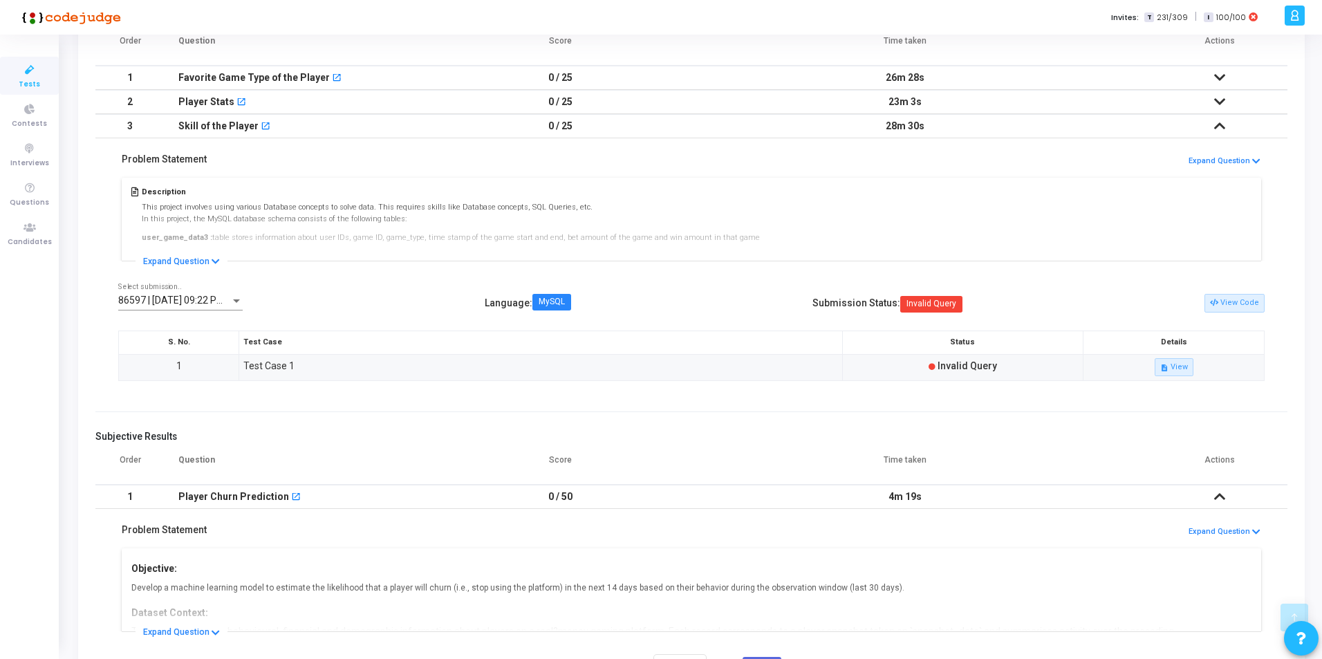
scroll to position [212, 0]
drag, startPoint x: 886, startPoint y: 497, endPoint x: 948, endPoint y: 499, distance: 62.3
click at [948, 499] on td "4m 19s" at bounding box center [905, 496] width 494 height 24
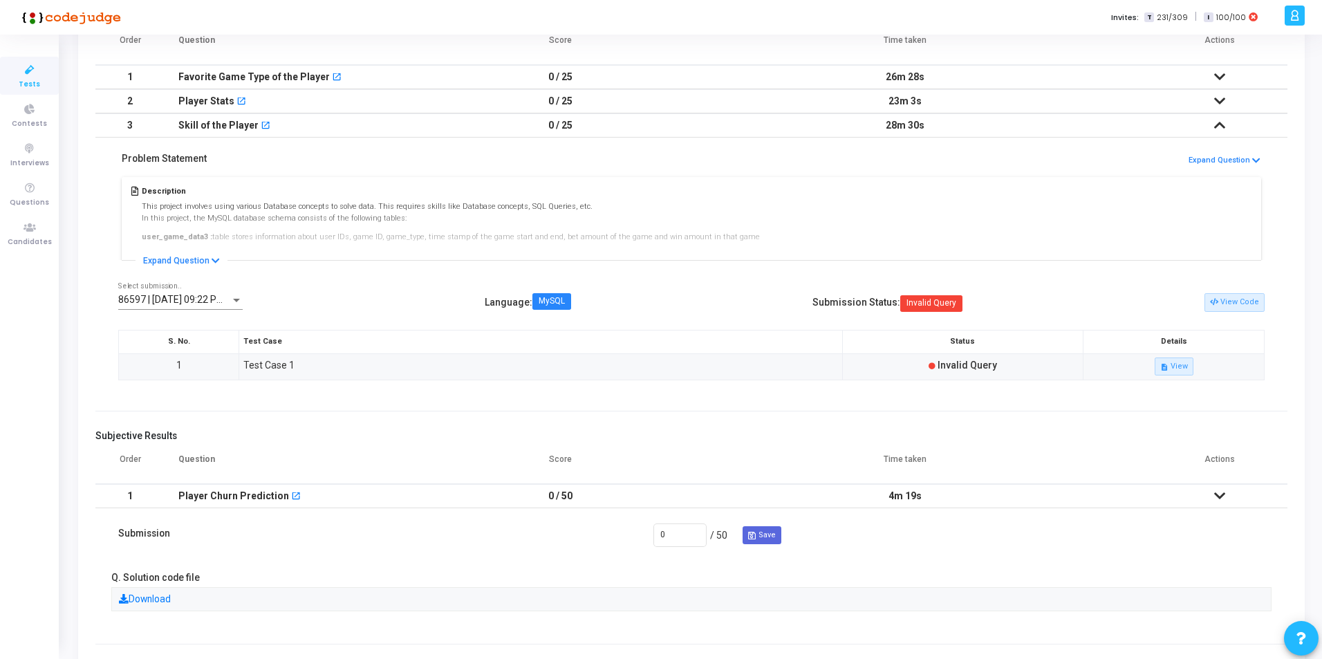
scroll to position [136, 0]
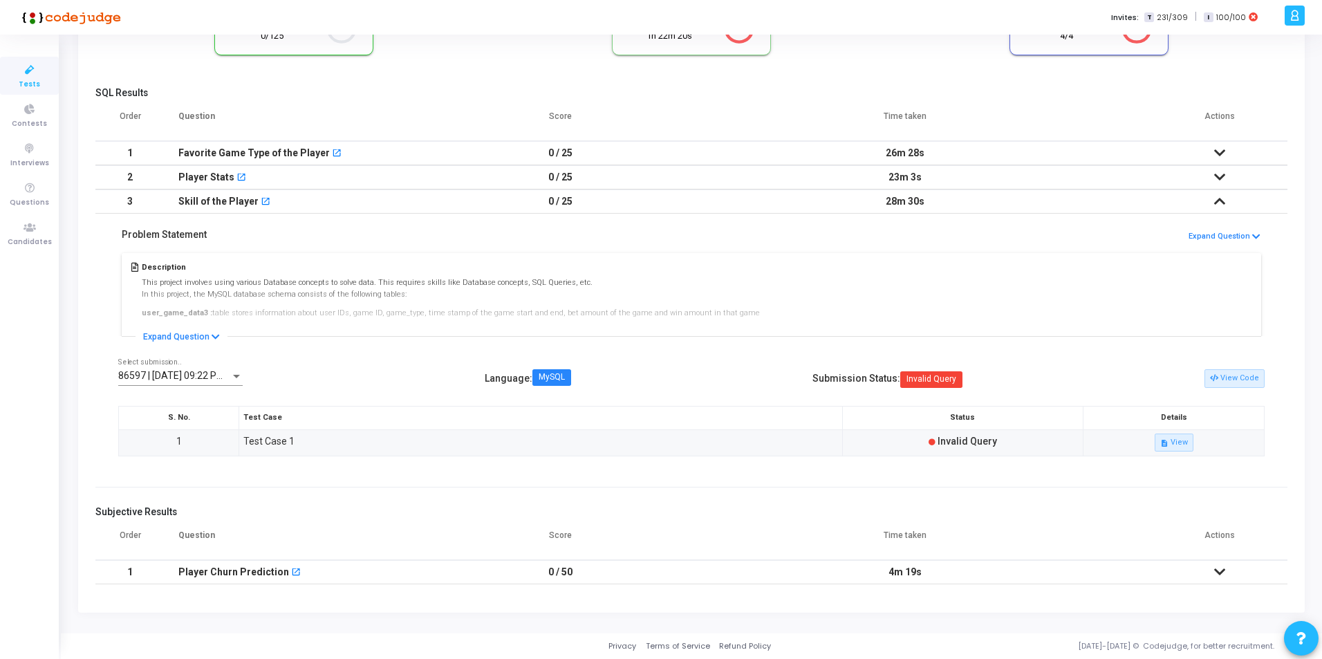
click at [973, 571] on td "4m 19s" at bounding box center [905, 572] width 494 height 24
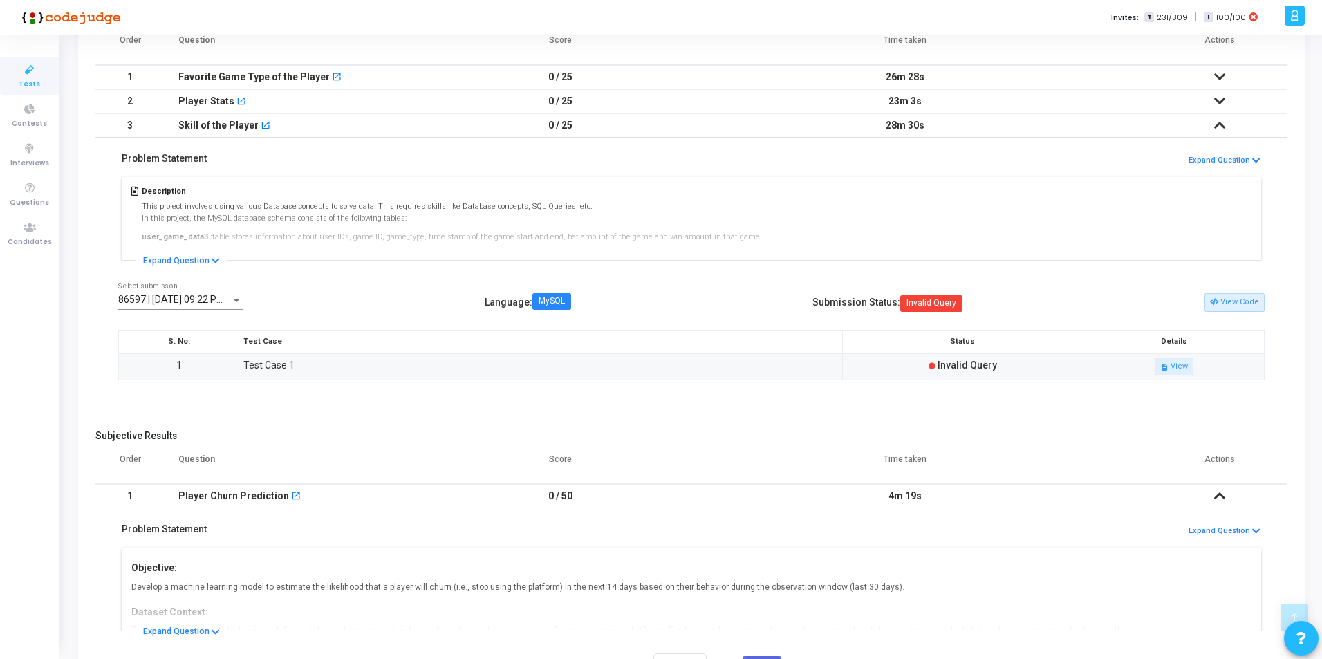
click at [901, 541] on div "Problem Statement Expand Question" at bounding box center [691, 534] width 1147 height 21
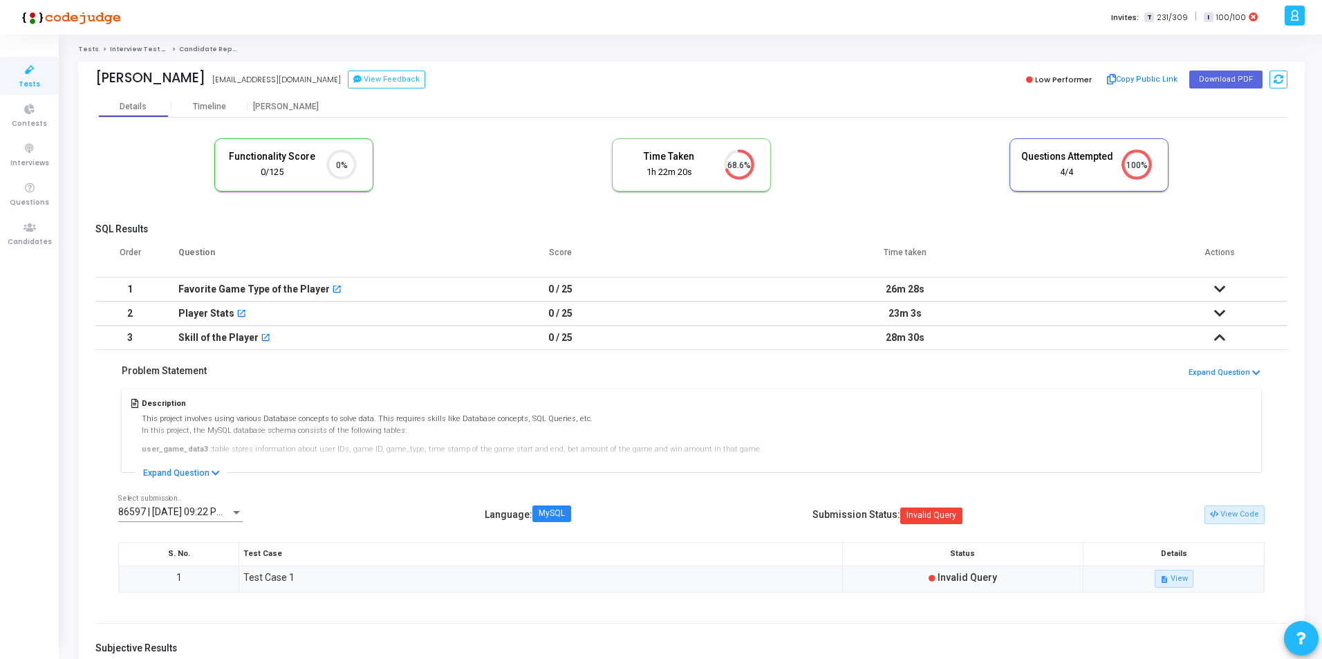
scroll to position [29, 0]
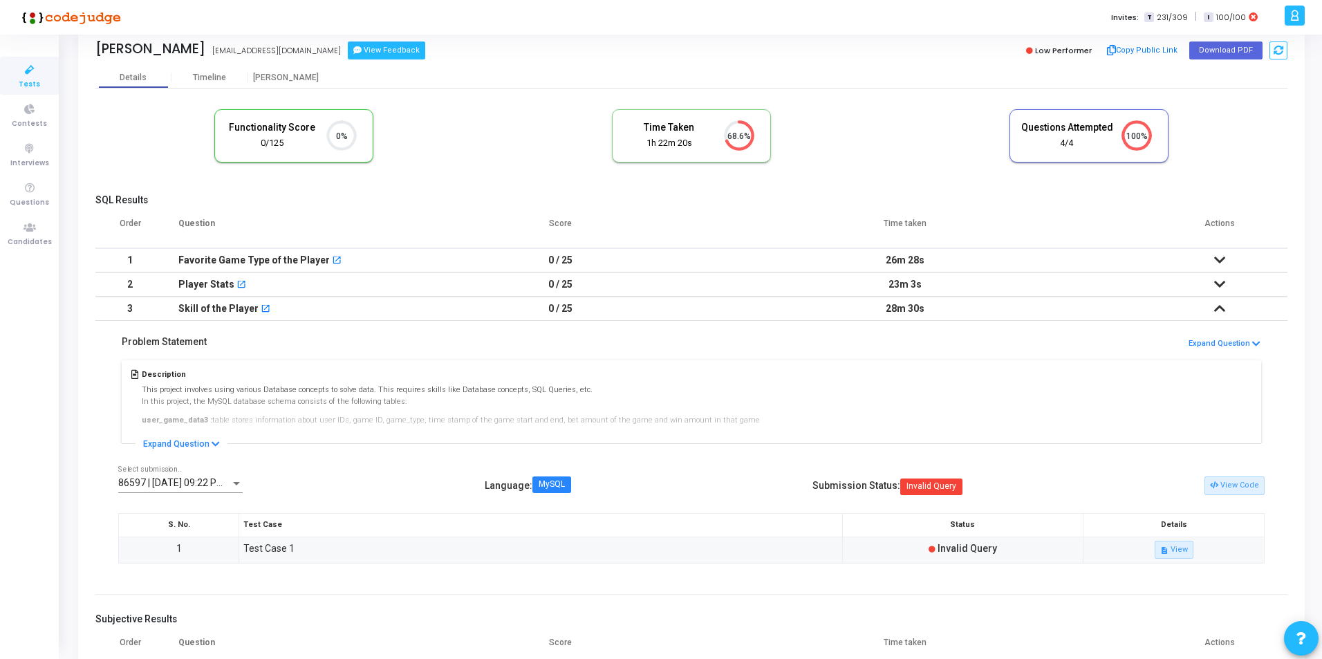
click at [348, 53] on button "View Feedback" at bounding box center [386, 50] width 77 height 18
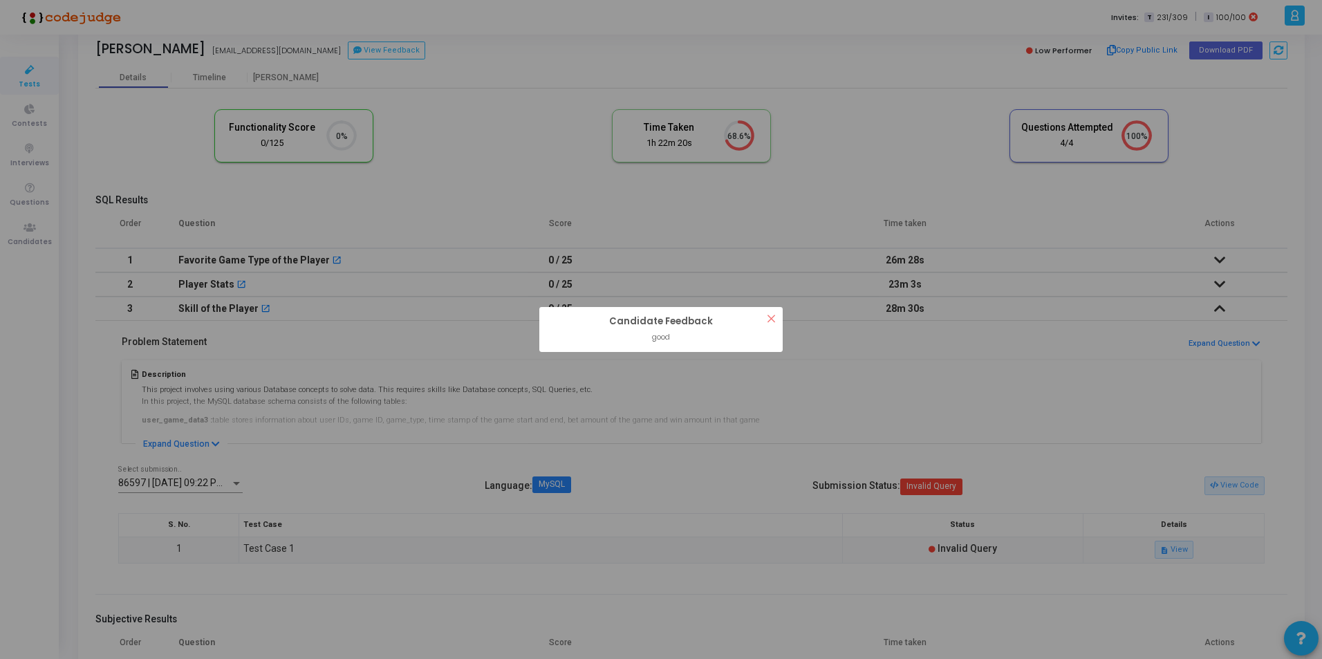
click at [772, 320] on button "×" at bounding box center [771, 318] width 23 height 23
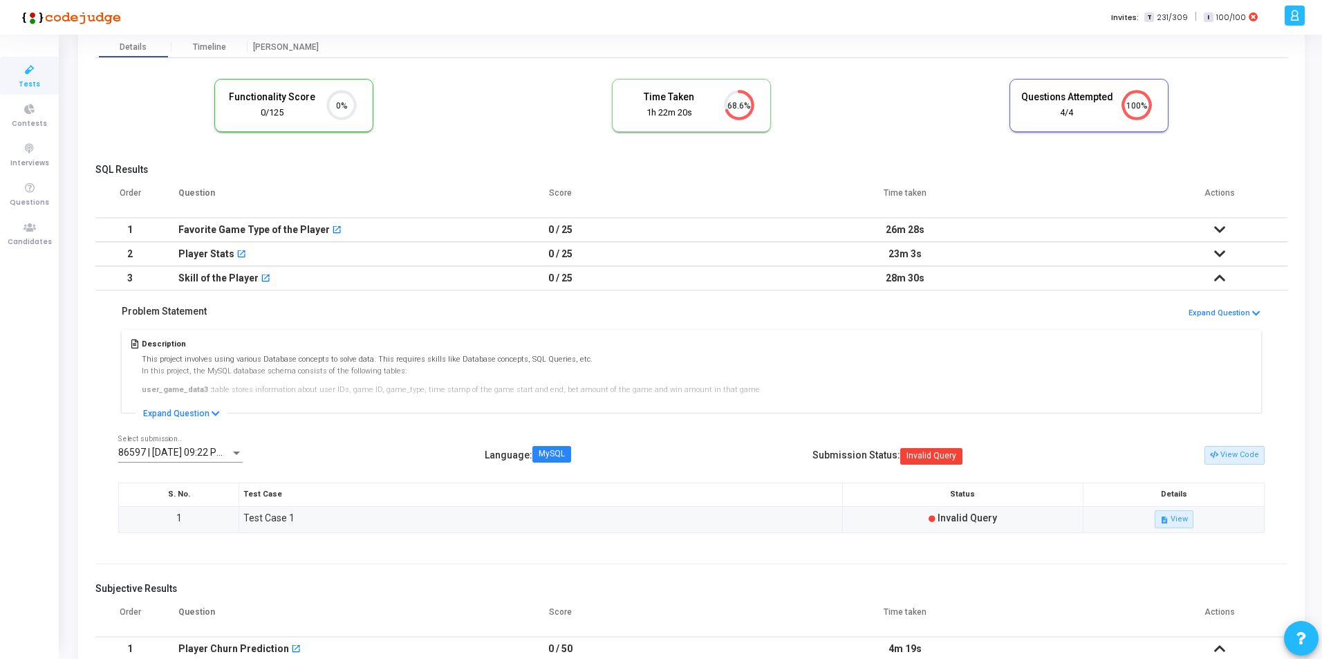
scroll to position [58, 0]
drag, startPoint x: 643, startPoint y: 110, endPoint x: 719, endPoint y: 108, distance: 76.1
click at [719, 108] on div "Time Taken 1h 22m 20s 68.6%" at bounding box center [692, 107] width 158 height 52
click at [868, 124] on div "Functionality Score 0/125 0% Time Taken calculated once the test is completed T…" at bounding box center [691, 113] width 1192 height 81
click at [21, 74] on icon at bounding box center [29, 70] width 29 height 17
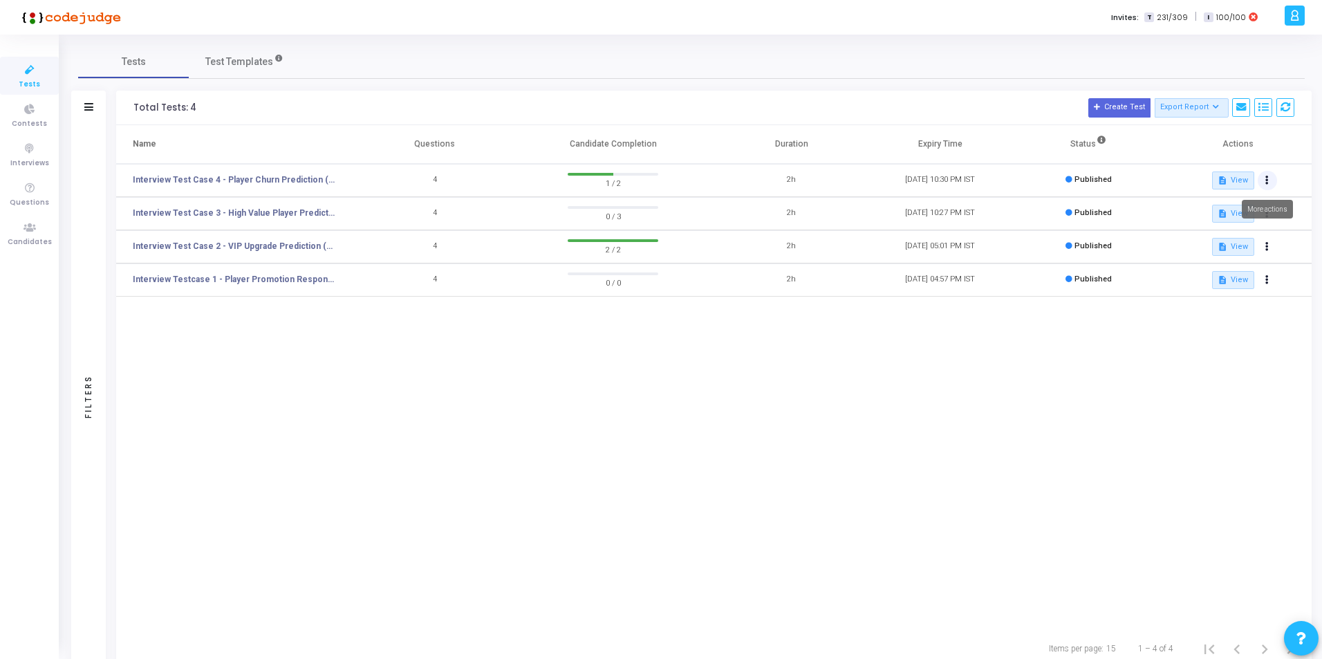
click at [1271, 176] on button at bounding box center [1267, 180] width 19 height 19
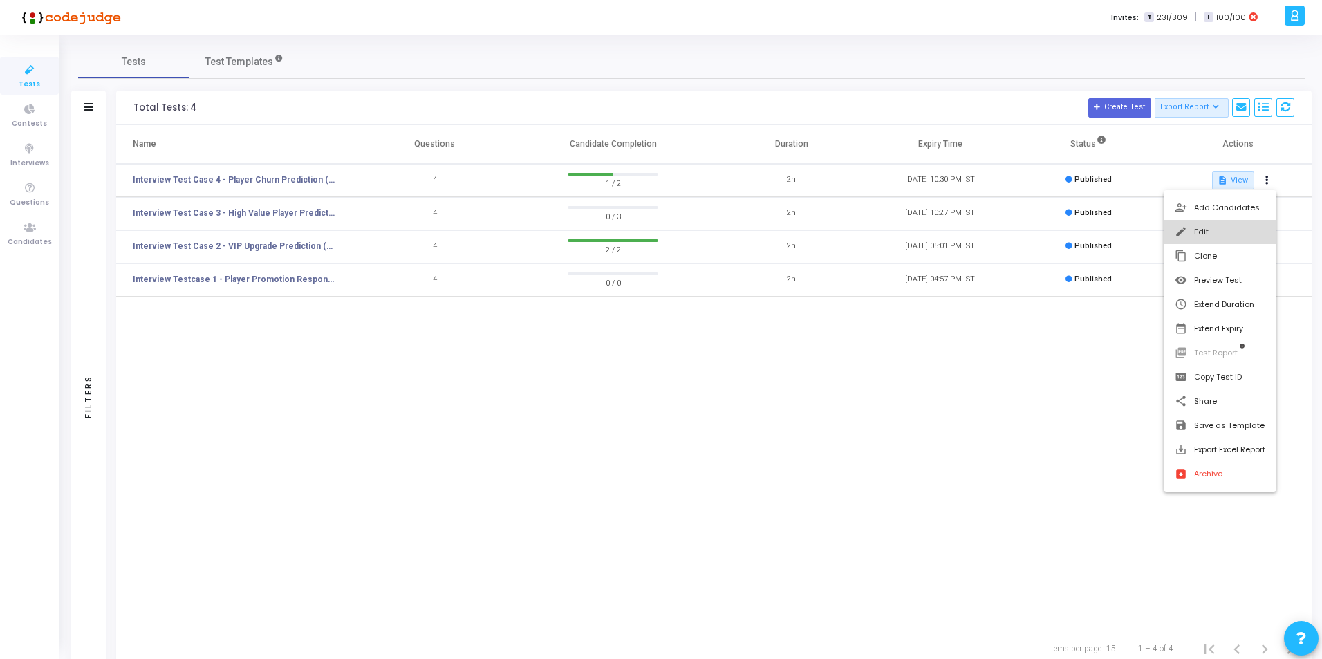
click at [1203, 234] on button "edit Edit" at bounding box center [1220, 232] width 113 height 24
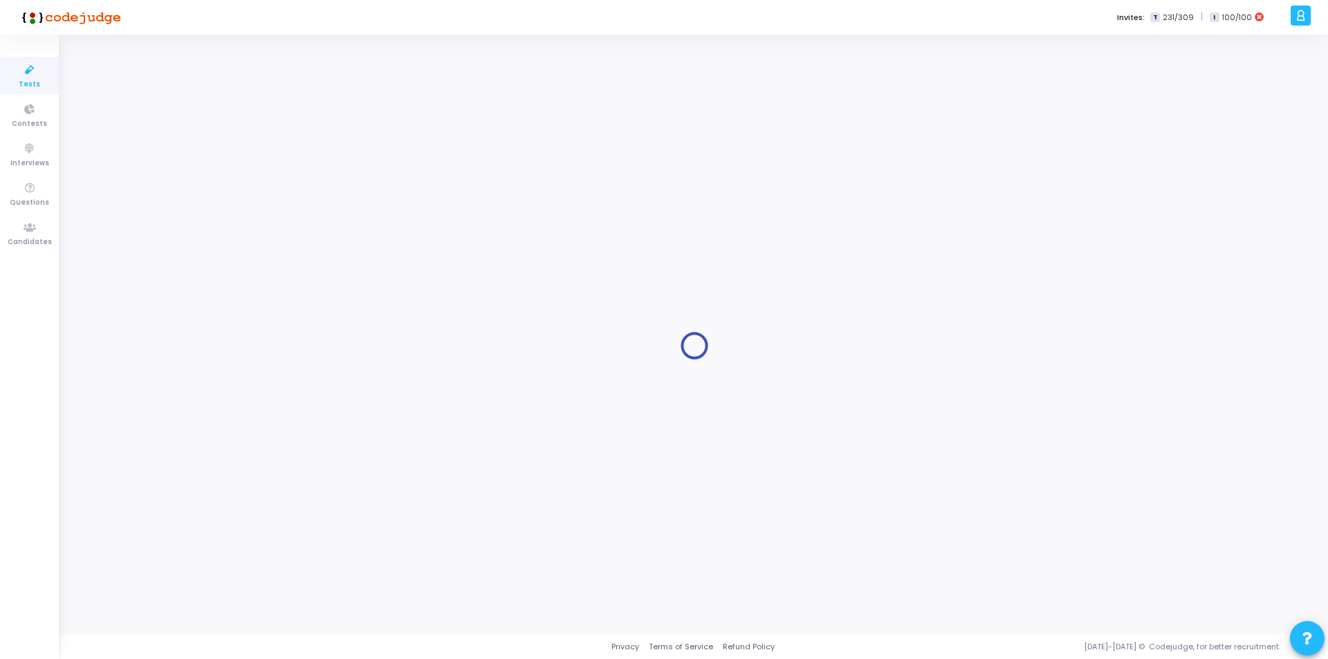
type input "Interview Test Case 4 - Player Churn Prediction (AI/ML)"
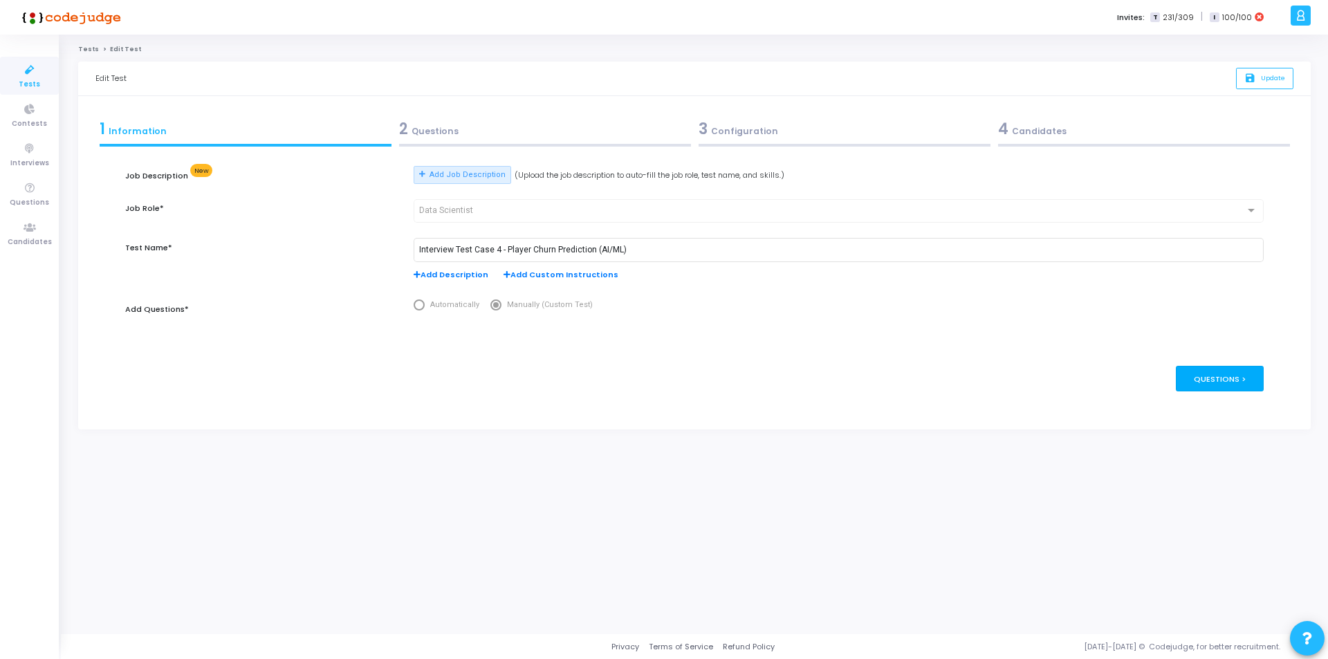
click at [1222, 380] on div "Questions >" at bounding box center [1220, 379] width 88 height 26
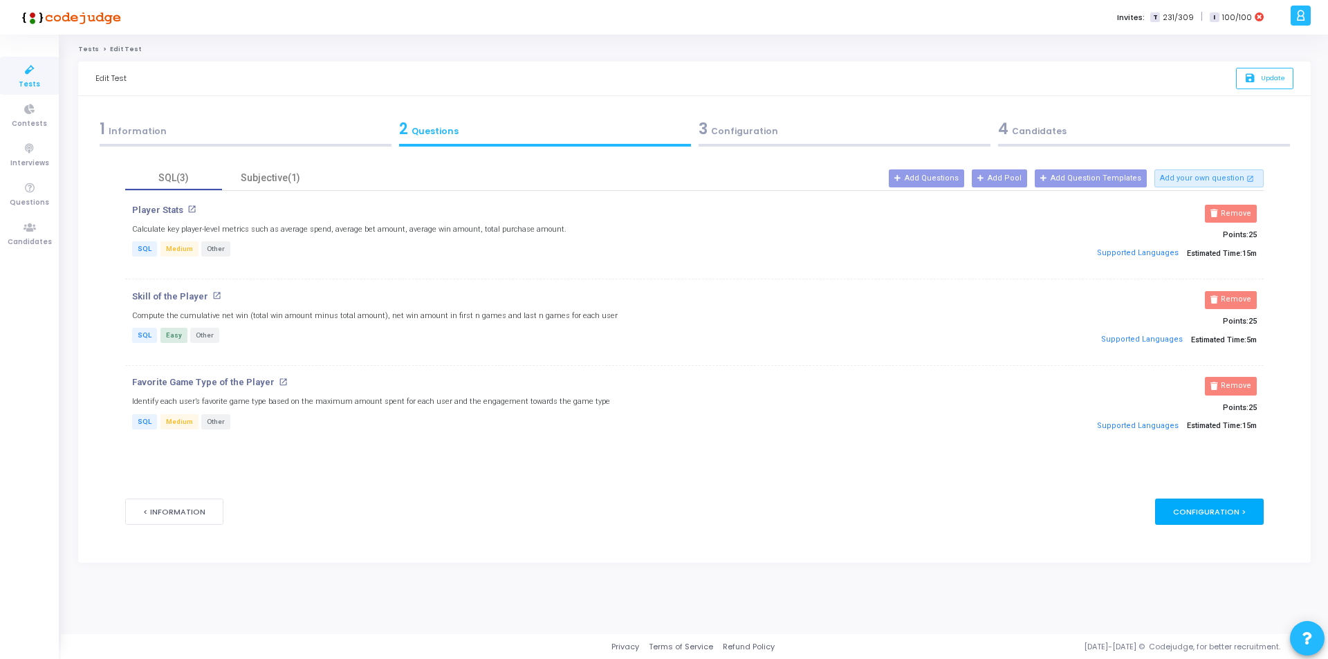
click at [1209, 513] on div "Configuration >" at bounding box center [1209, 512] width 109 height 26
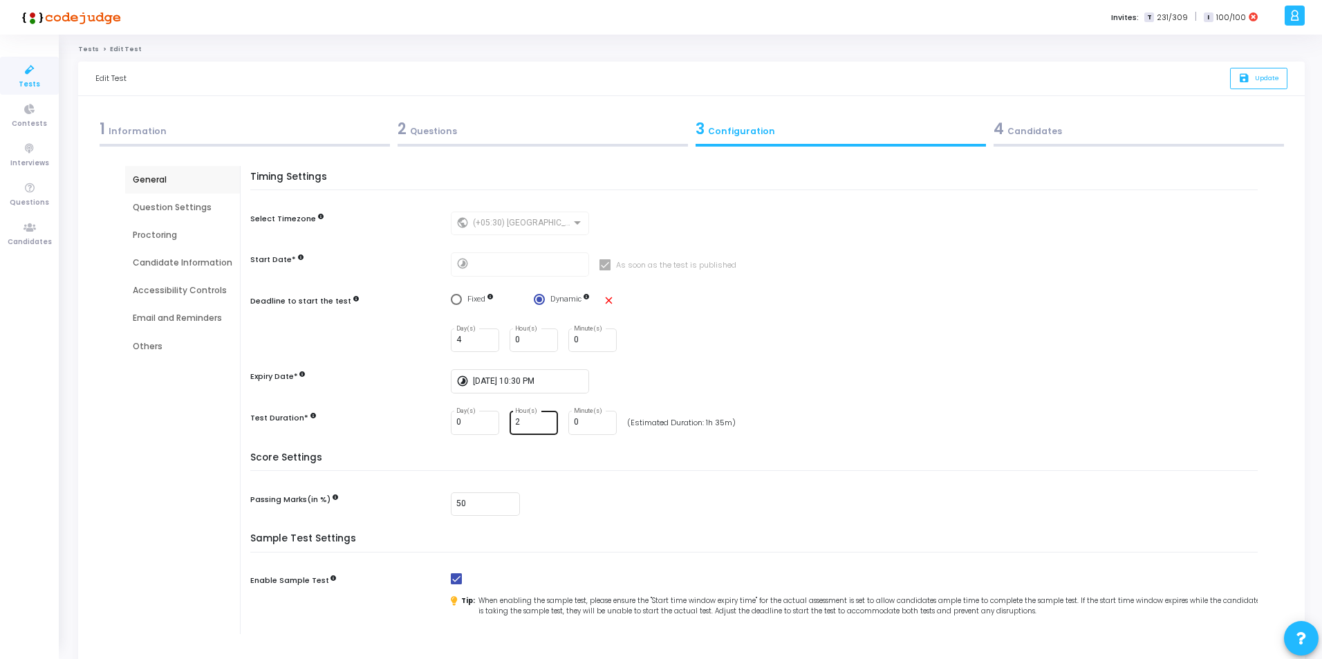
click at [526, 422] on input "2" at bounding box center [533, 423] width 37 height 10
type input "1"
click at [585, 421] on input "0" at bounding box center [592, 423] width 37 height 10
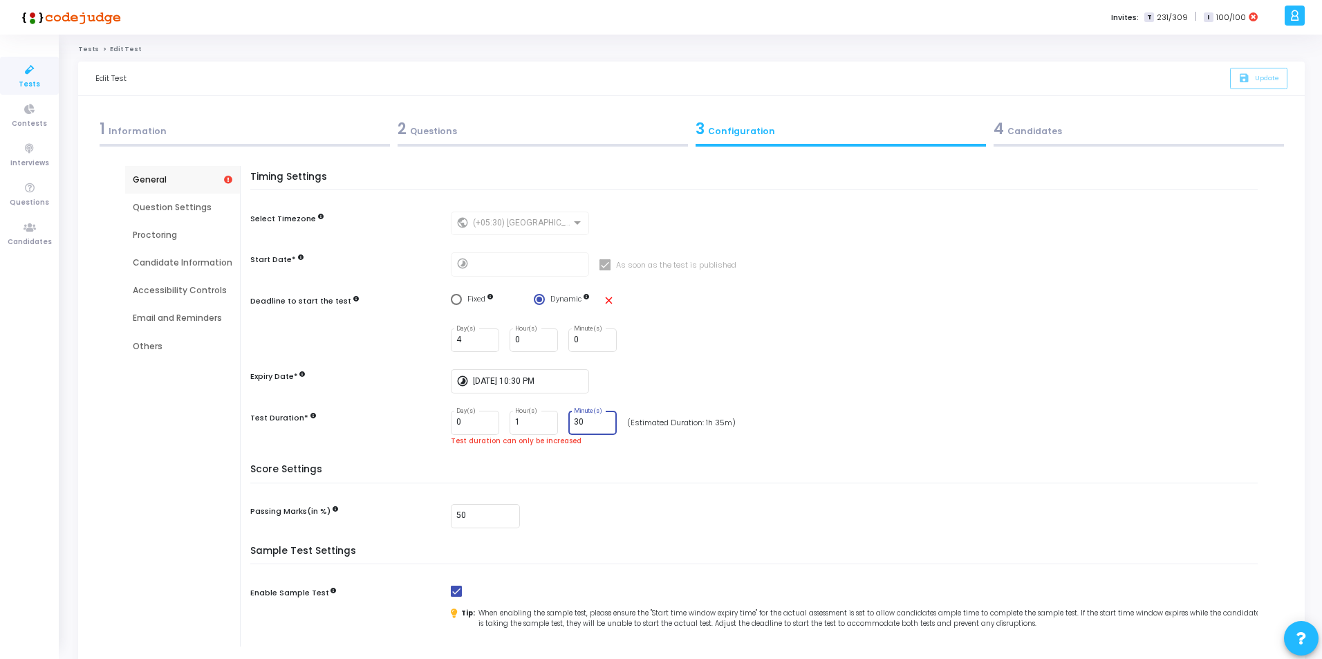
scroll to position [136, 0]
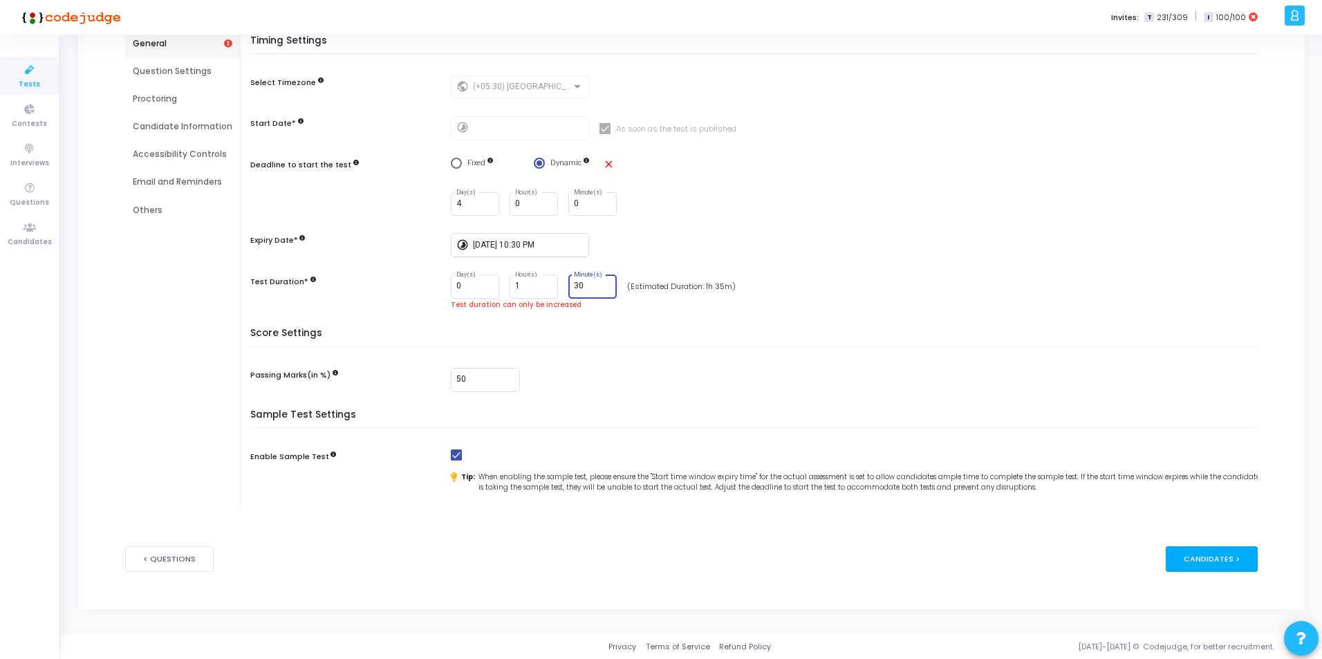
click at [1210, 557] on div "Candidates >" at bounding box center [1212, 559] width 92 height 26
click at [1208, 560] on div "Candidates >" at bounding box center [1212, 559] width 92 height 26
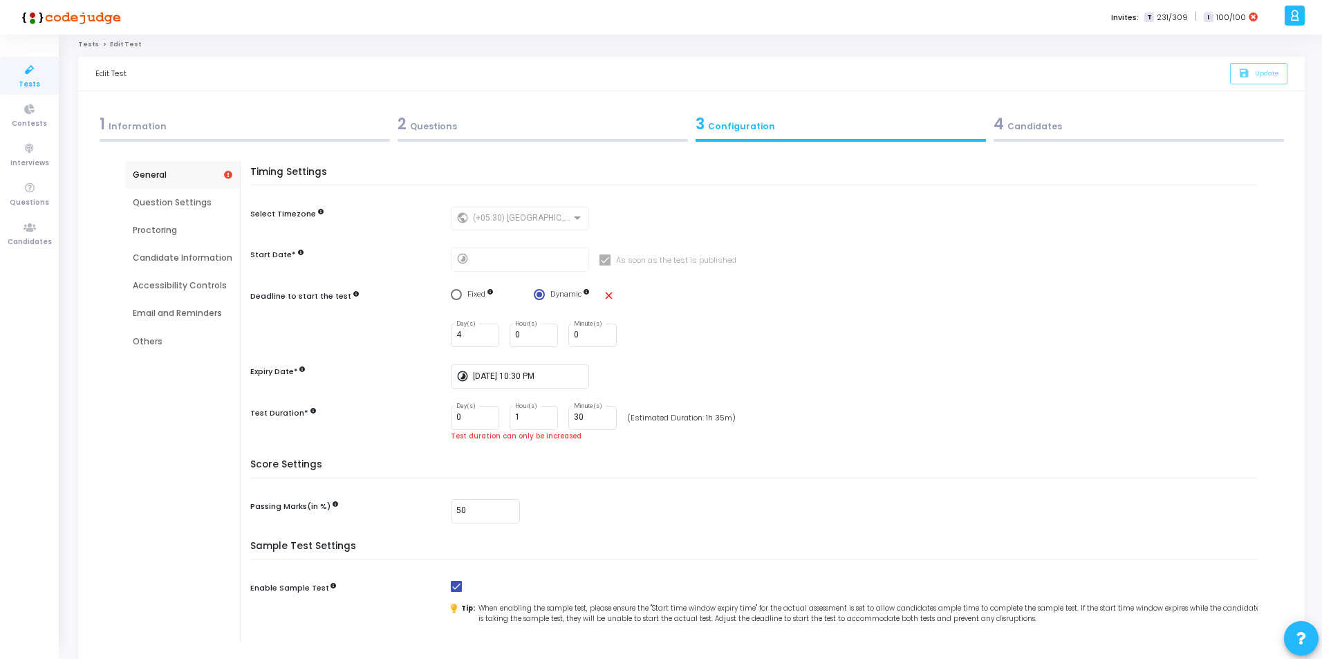
scroll to position [0, 0]
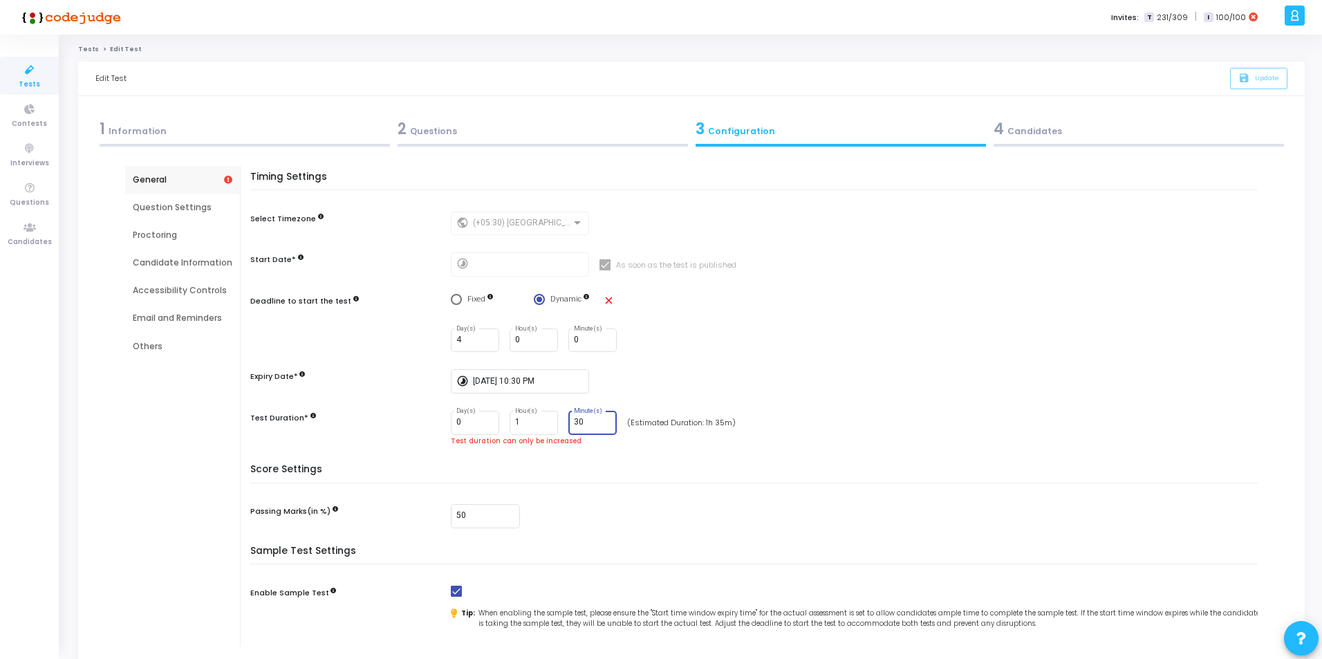
click at [589, 420] on input "30" at bounding box center [592, 423] width 37 height 10
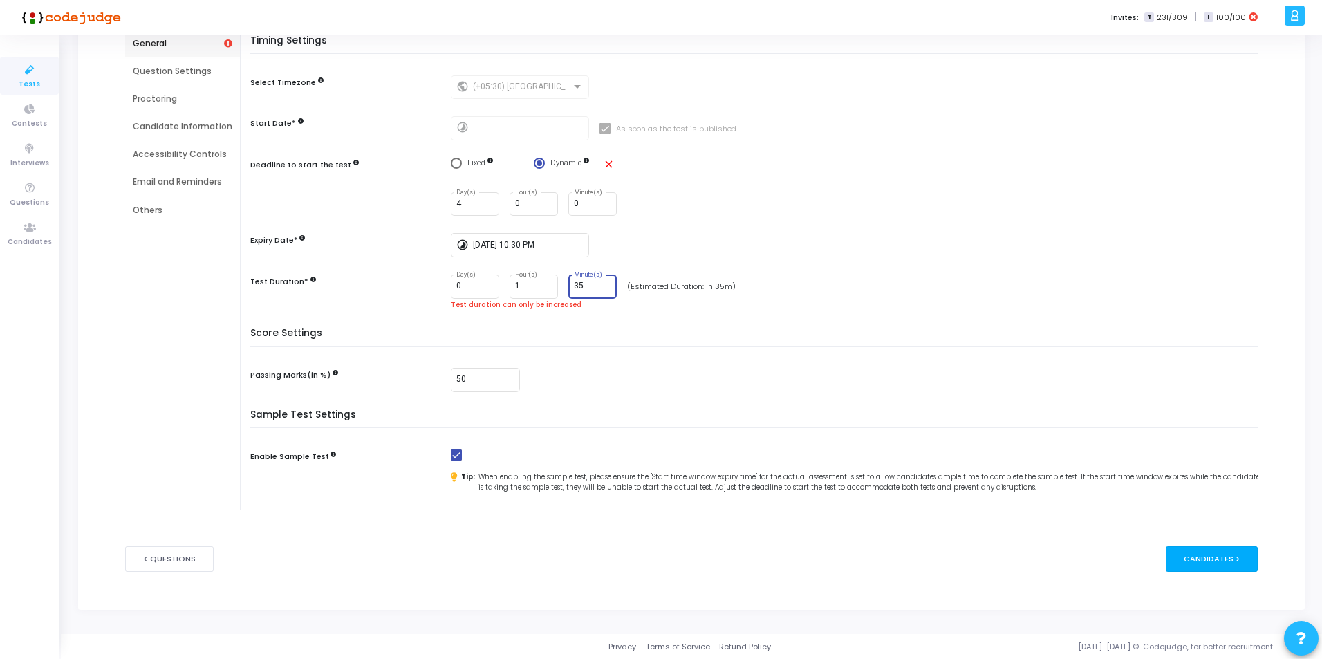
type input "35"
click at [1205, 570] on div "Candidates >" at bounding box center [1212, 559] width 92 height 26
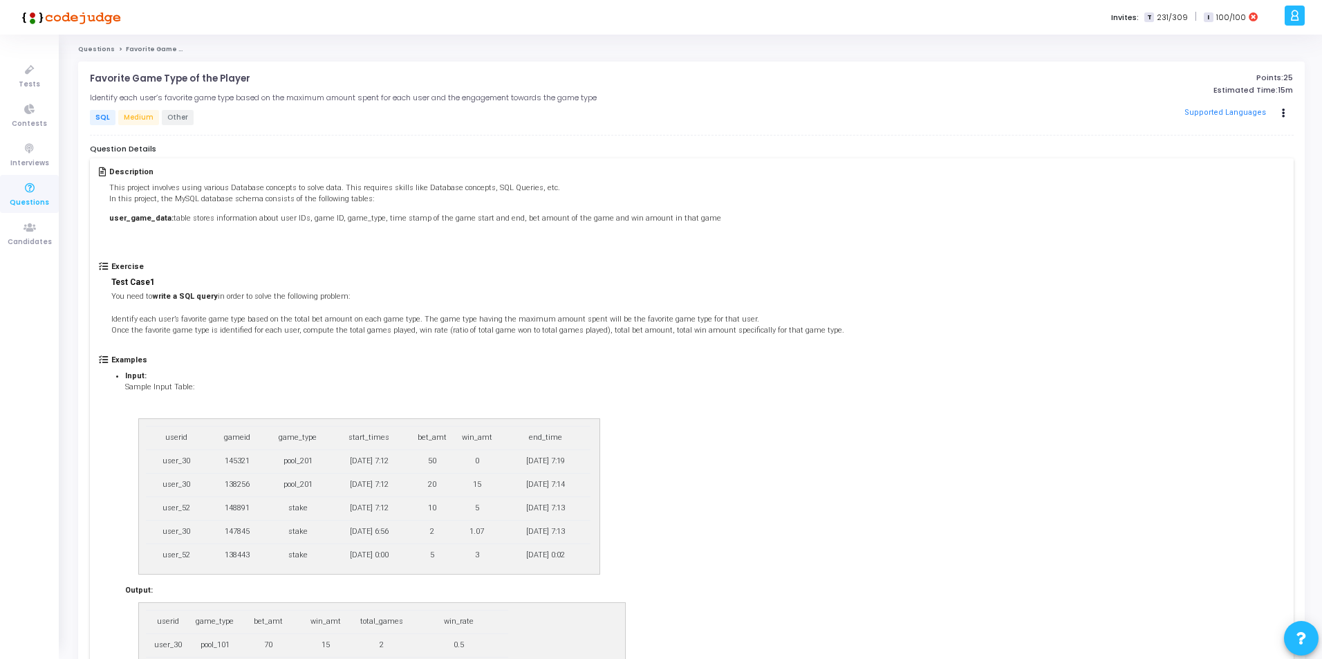
click at [173, 116] on span "Other" at bounding box center [178, 117] width 32 height 15
